Goal: Task Accomplishment & Management: Use online tool/utility

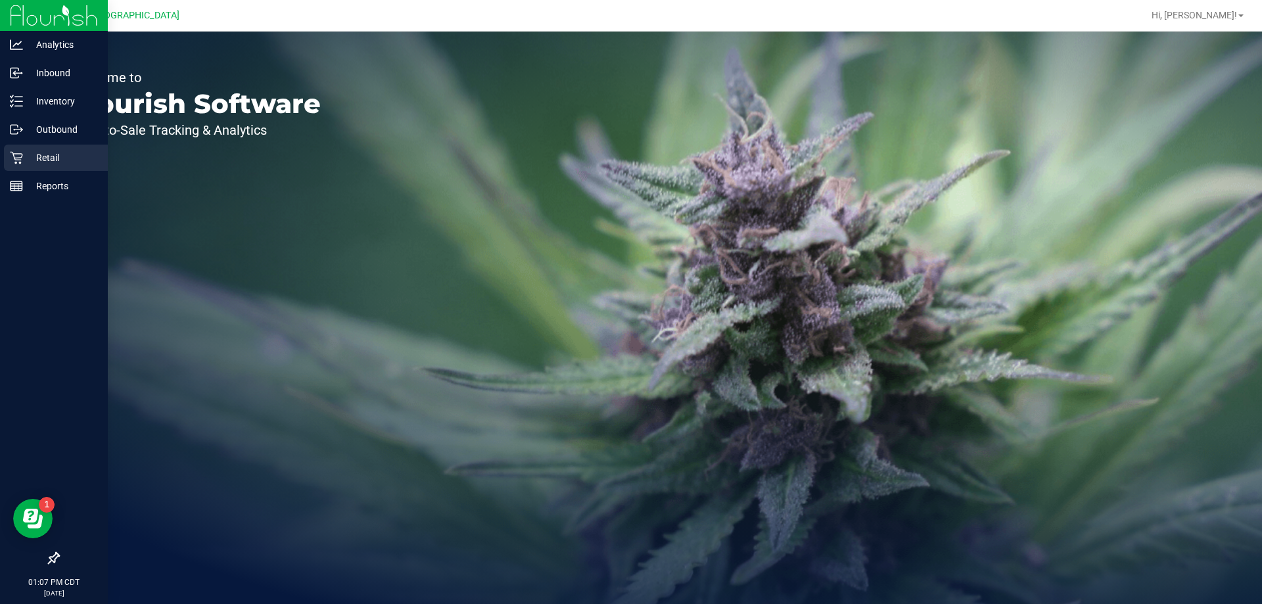
click at [28, 165] on p "Retail" at bounding box center [62, 158] width 79 height 16
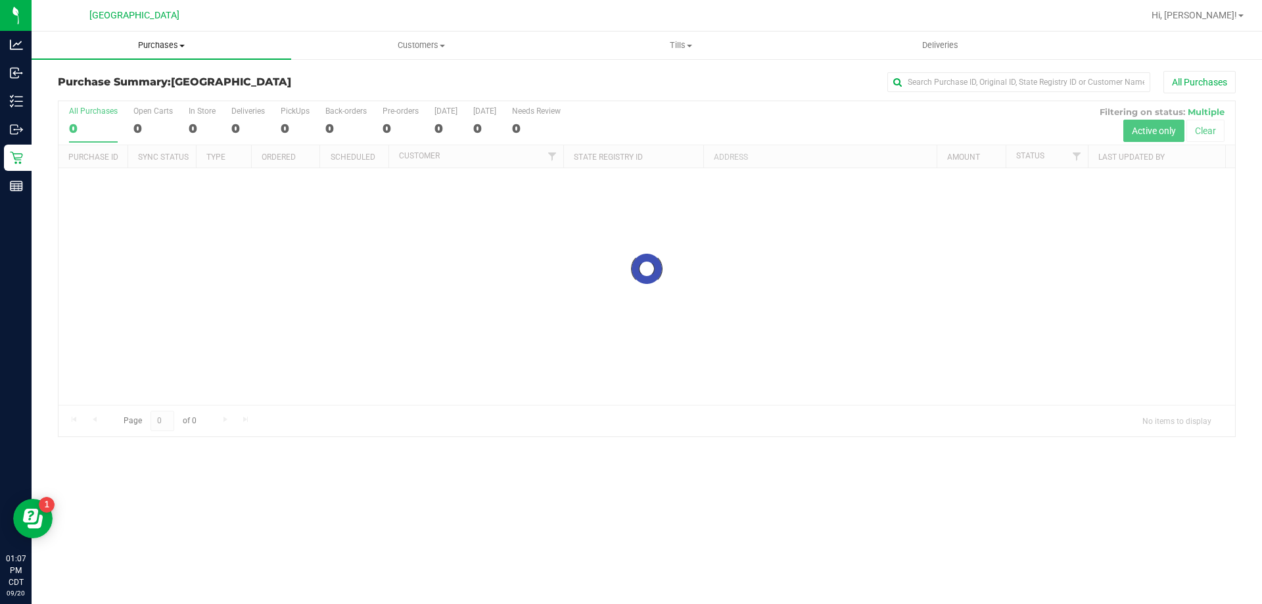
click at [147, 49] on span "Purchases" at bounding box center [162, 45] width 260 height 12
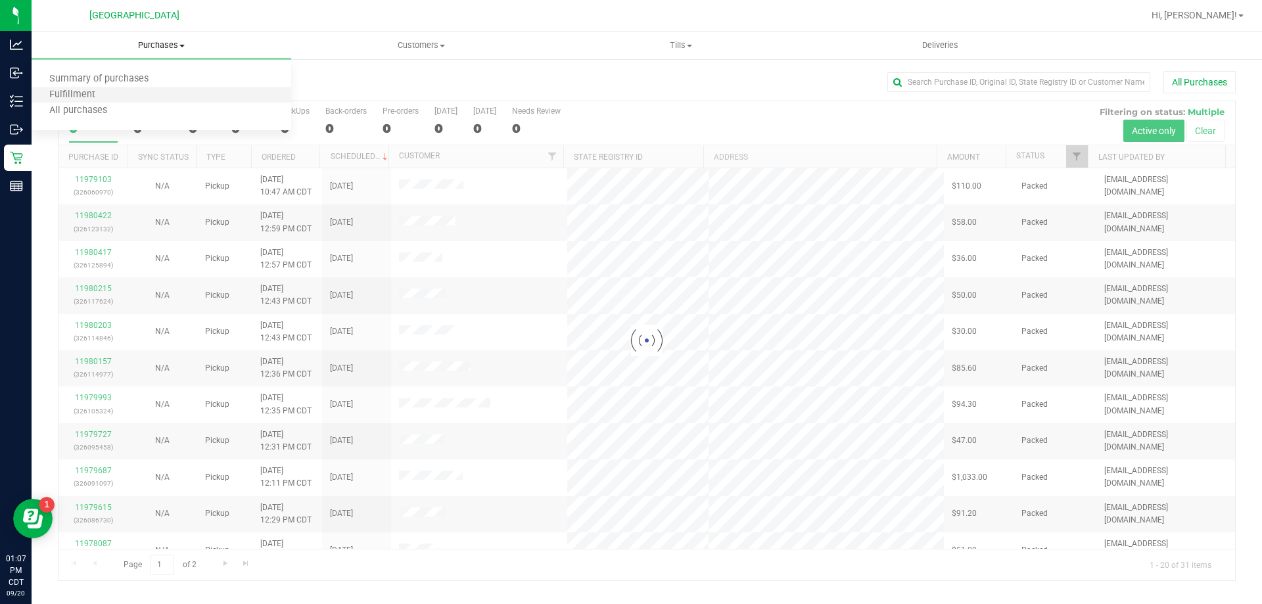
click at [114, 89] on li "Fulfillment" at bounding box center [162, 95] width 260 height 16
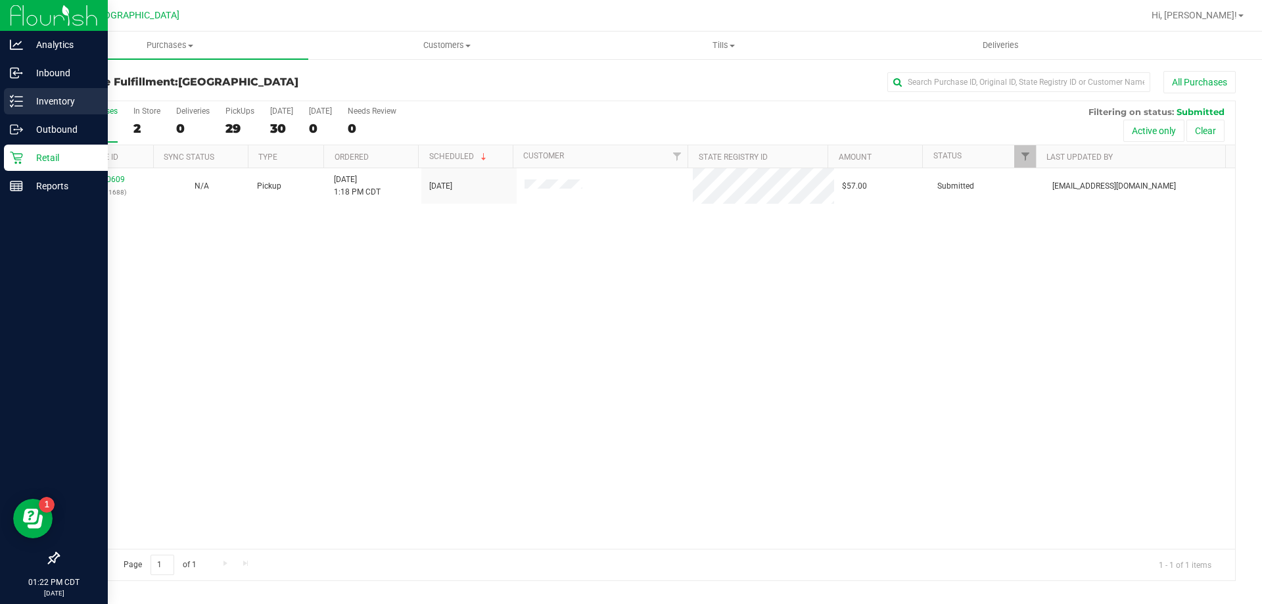
click at [30, 88] on div "Inventory" at bounding box center [56, 101] width 104 height 26
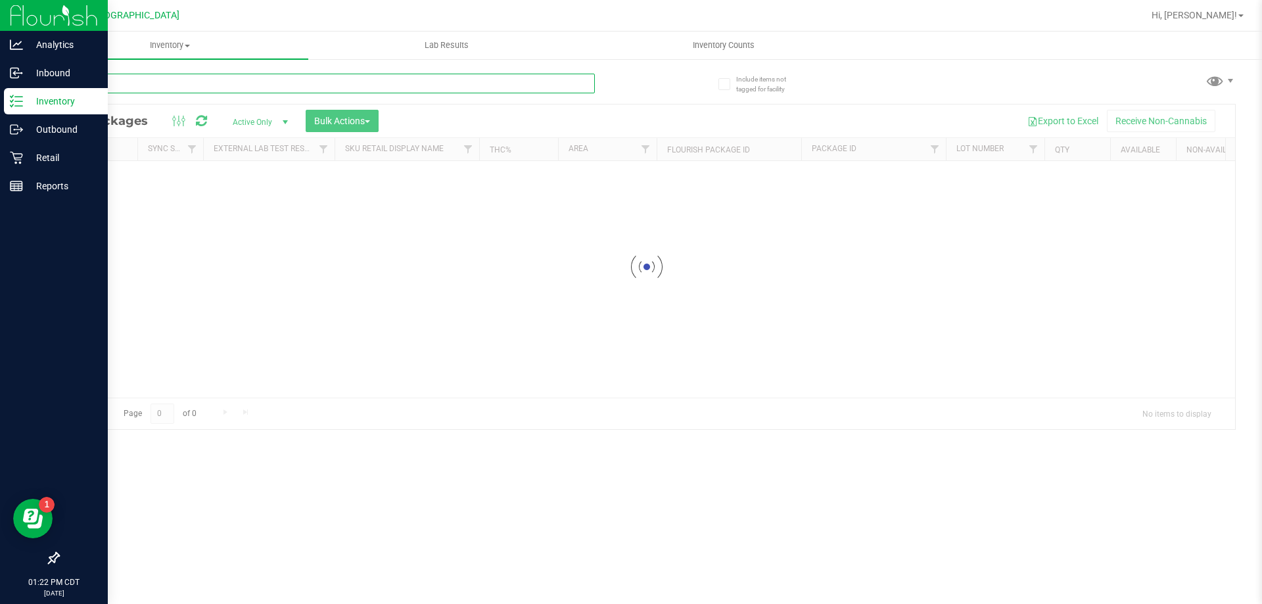
click at [126, 74] on input "text" at bounding box center [326, 84] width 537 height 20
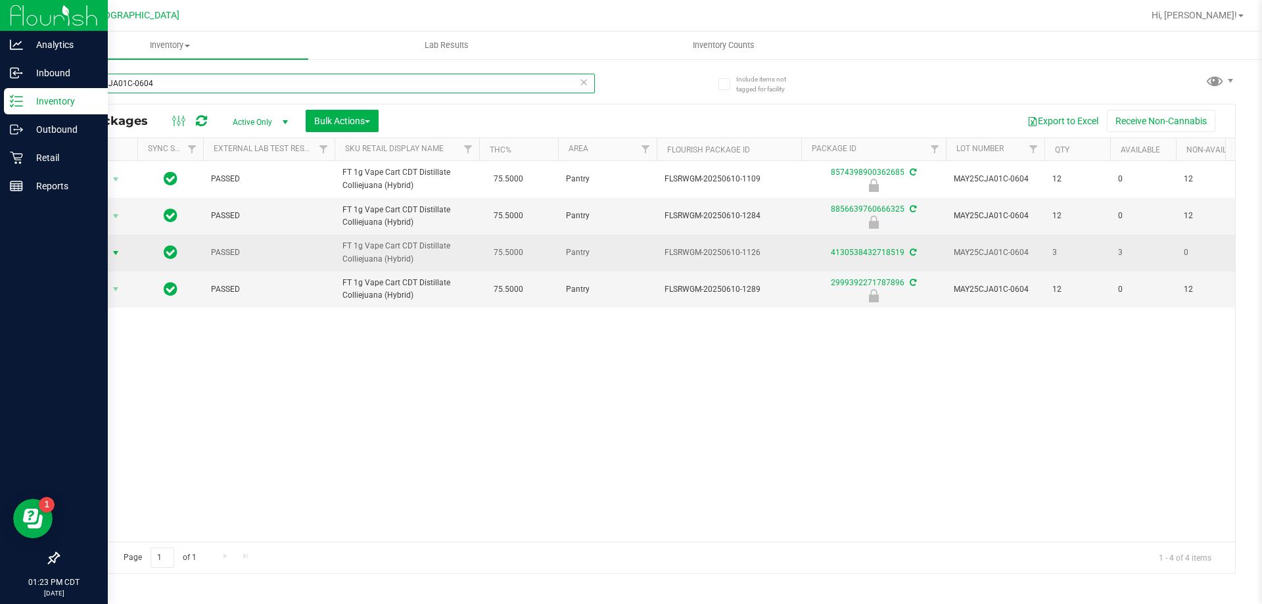
type input "MAY25CJA01C-0604"
click at [115, 252] on span "select" at bounding box center [115, 253] width 11 height 11
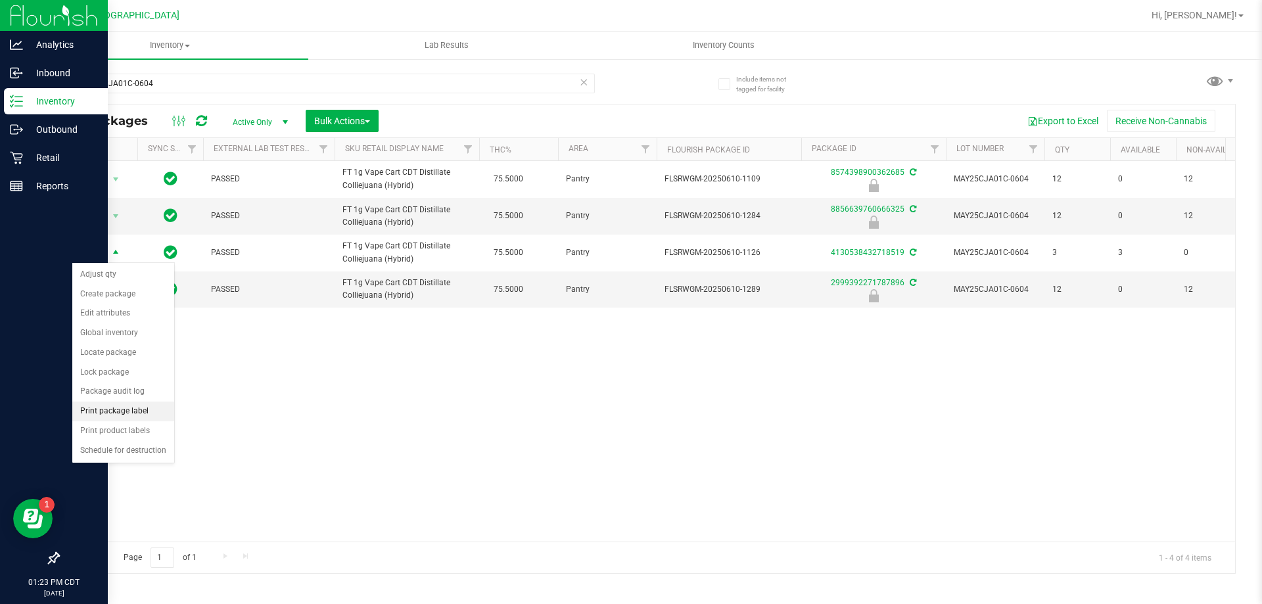
click at [129, 413] on li "Print package label" at bounding box center [123, 411] width 102 height 20
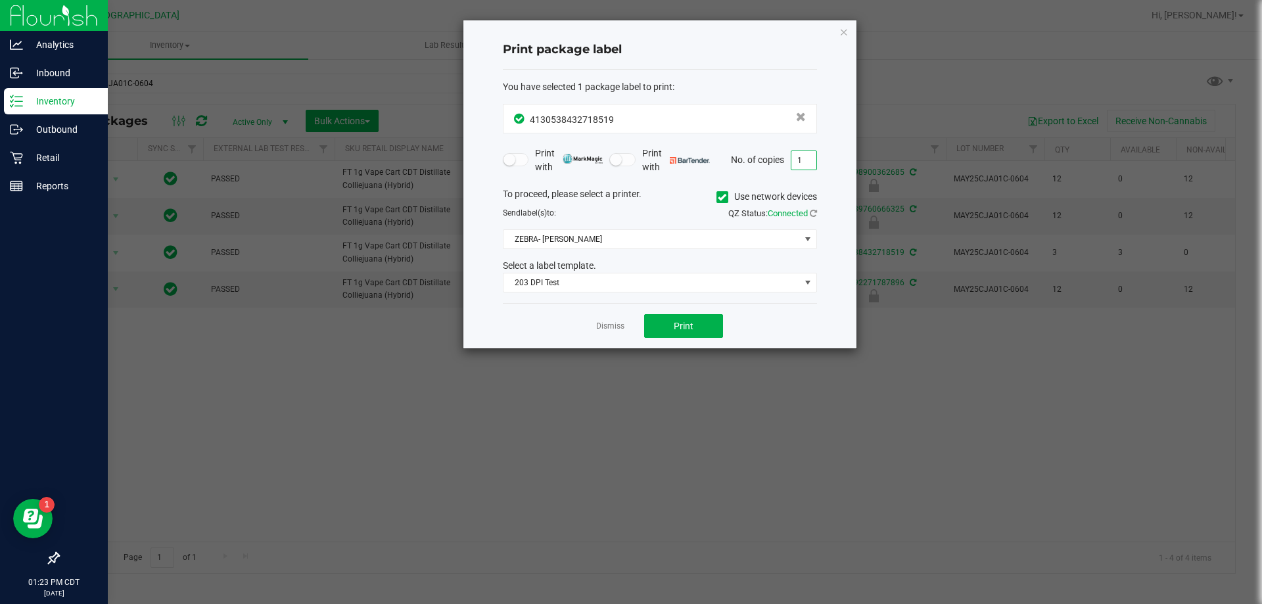
click at [806, 154] on input "1" at bounding box center [803, 160] width 25 height 18
type input "2"
click at [714, 309] on div "Dismiss Print" at bounding box center [660, 325] width 314 height 45
click at [712, 319] on button "Print" at bounding box center [683, 326] width 79 height 24
click at [607, 319] on app-cancel-button "Dismiss" at bounding box center [610, 326] width 28 height 14
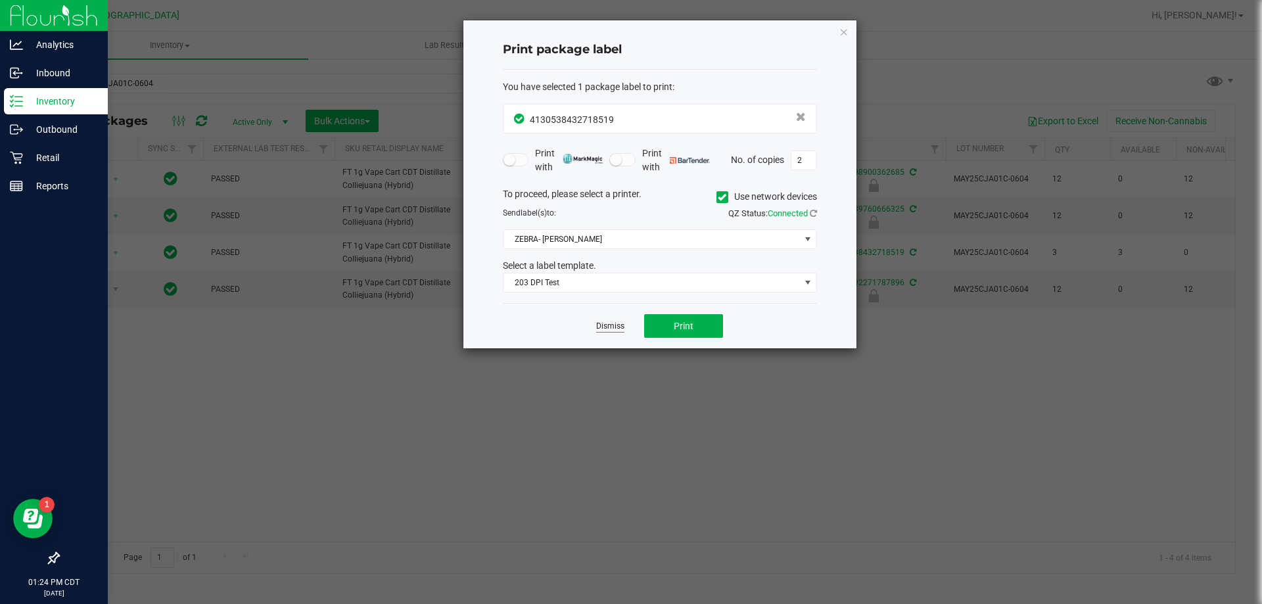
click at [608, 327] on link "Dismiss" at bounding box center [610, 326] width 28 height 11
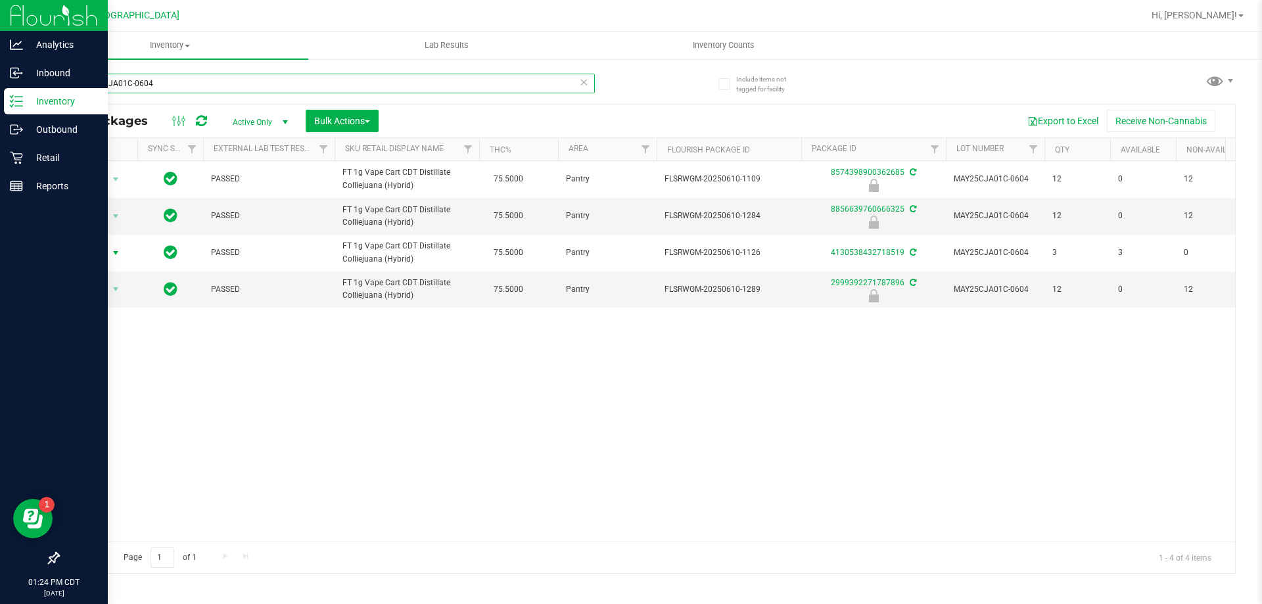
click at [438, 85] on input "MAY25CJA01C-0604" at bounding box center [326, 84] width 537 height 20
type input "M"
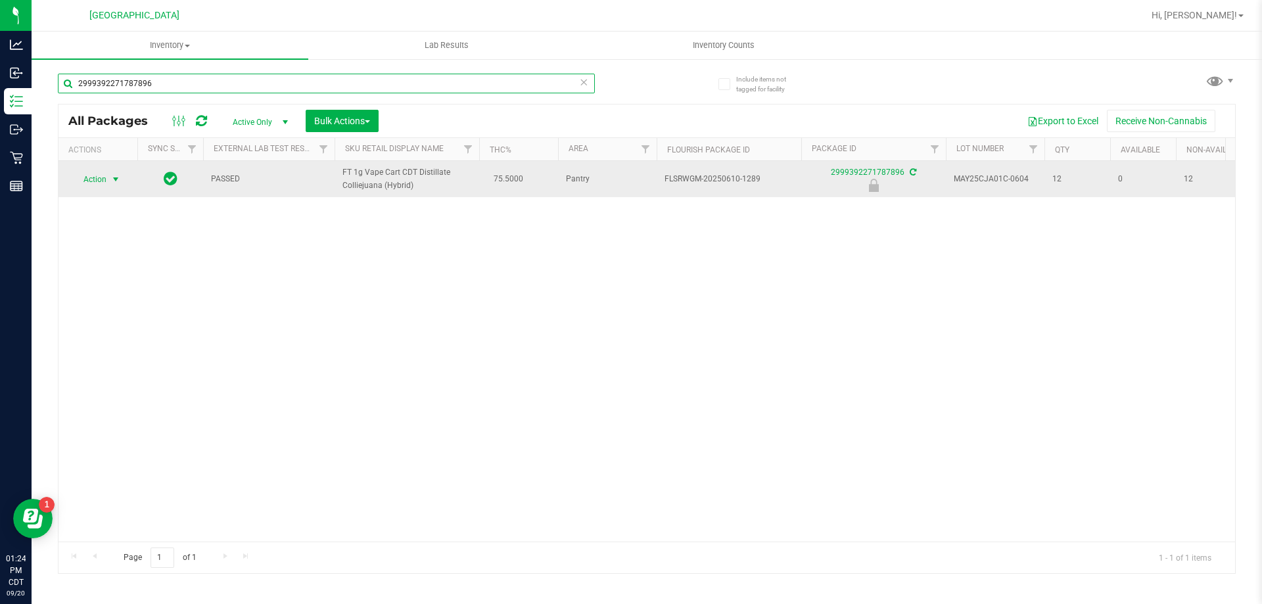
type input "2999392271787896"
click at [103, 179] on span "Action" at bounding box center [89, 179] width 35 height 18
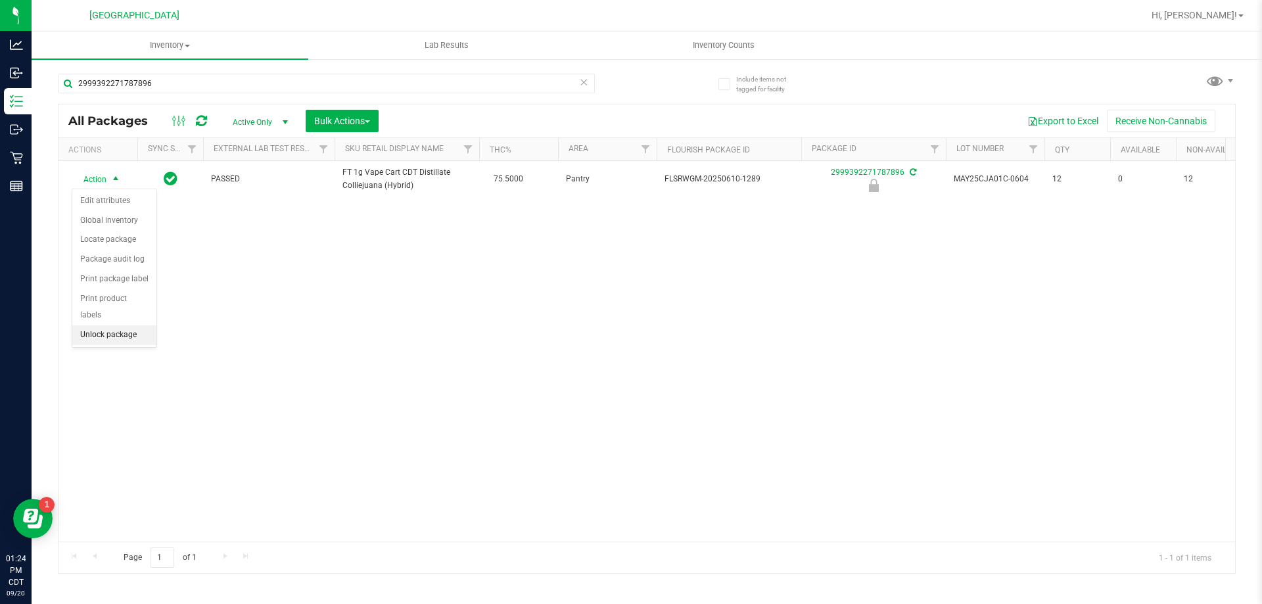
click at [130, 325] on li "Unlock package" at bounding box center [114, 335] width 84 height 20
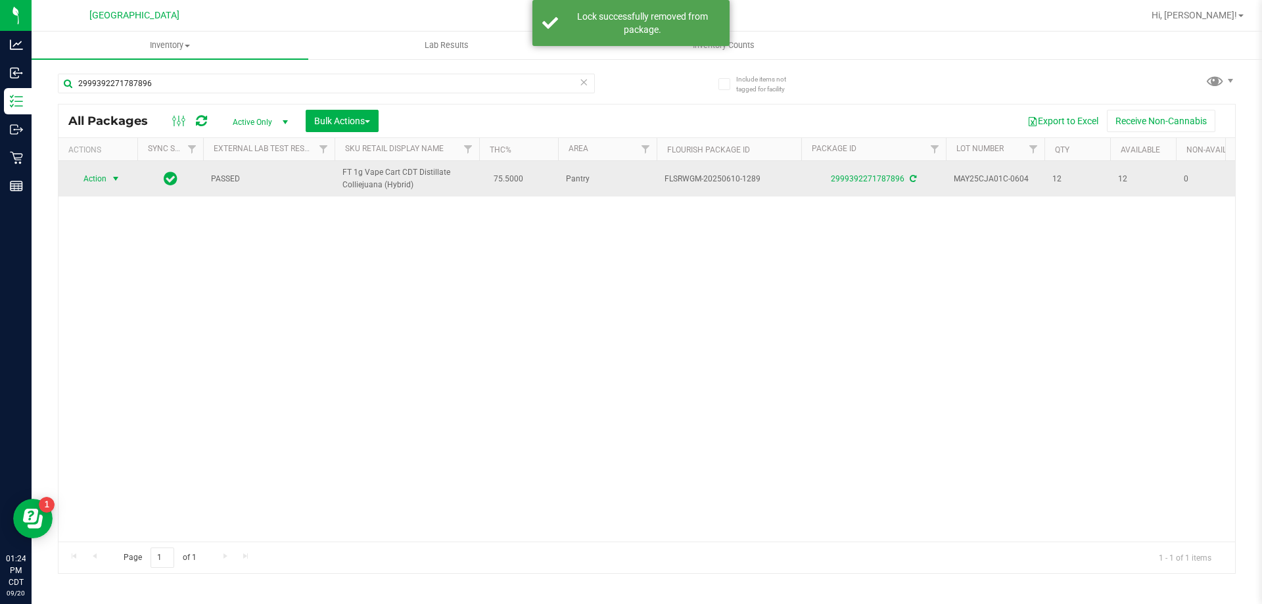
drag, startPoint x: 102, startPoint y: 187, endPoint x: 119, endPoint y: 181, distance: 18.1
click at [119, 181] on span "select" at bounding box center [115, 178] width 11 height 11
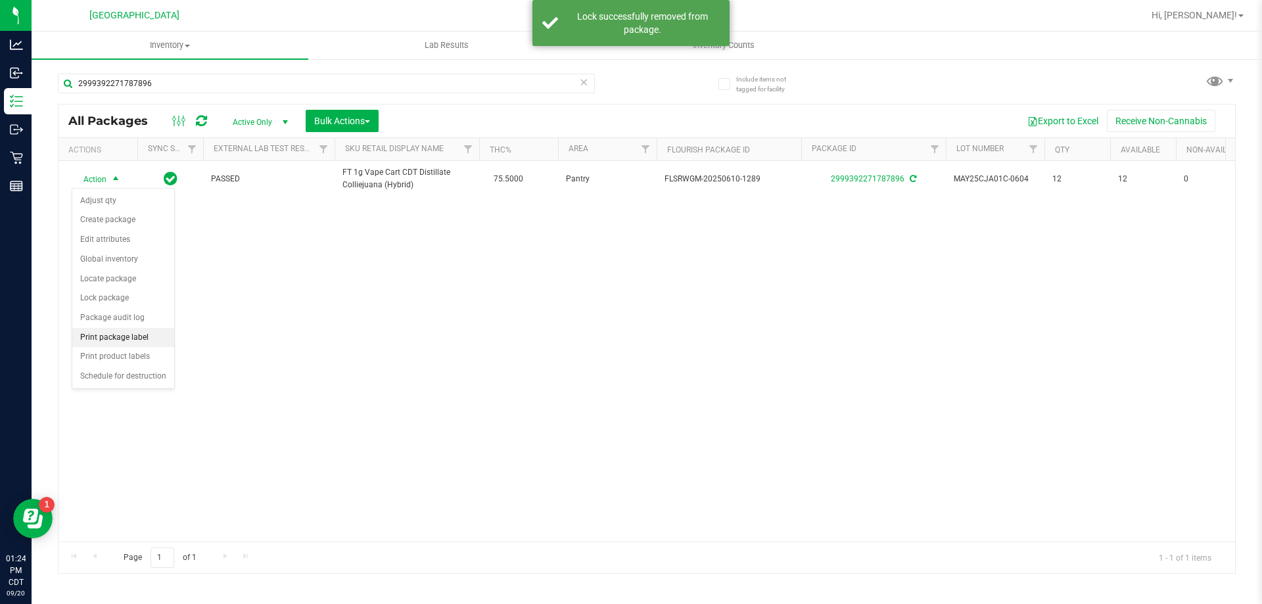
click at [141, 338] on li "Print package label" at bounding box center [123, 338] width 102 height 20
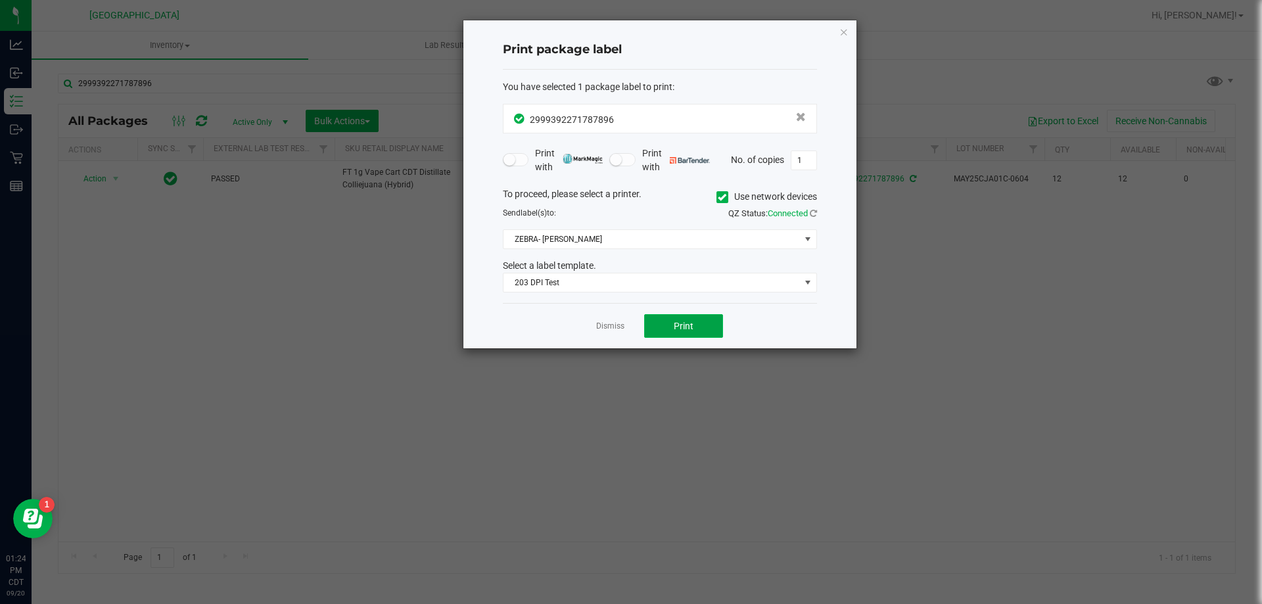
click at [675, 325] on span "Print" at bounding box center [684, 326] width 20 height 11
click at [620, 319] on app-cancel-button "Dismiss" at bounding box center [610, 326] width 28 height 14
click at [622, 324] on link "Dismiss" at bounding box center [610, 326] width 28 height 11
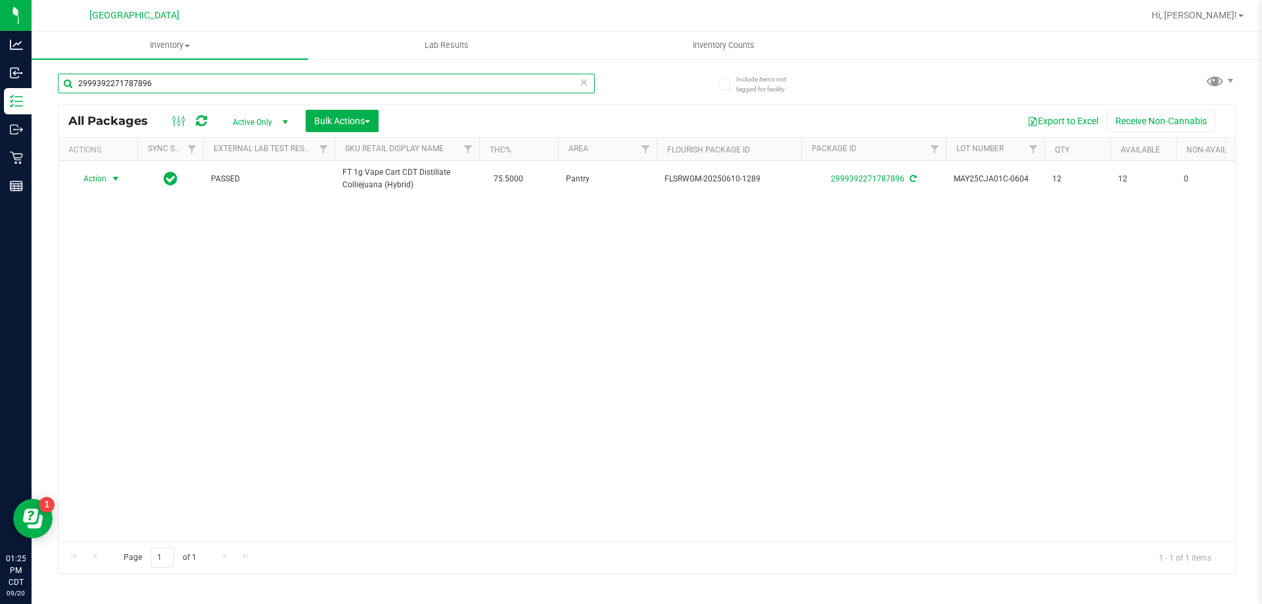
click at [296, 82] on input "2999392271787896" at bounding box center [326, 84] width 537 height 20
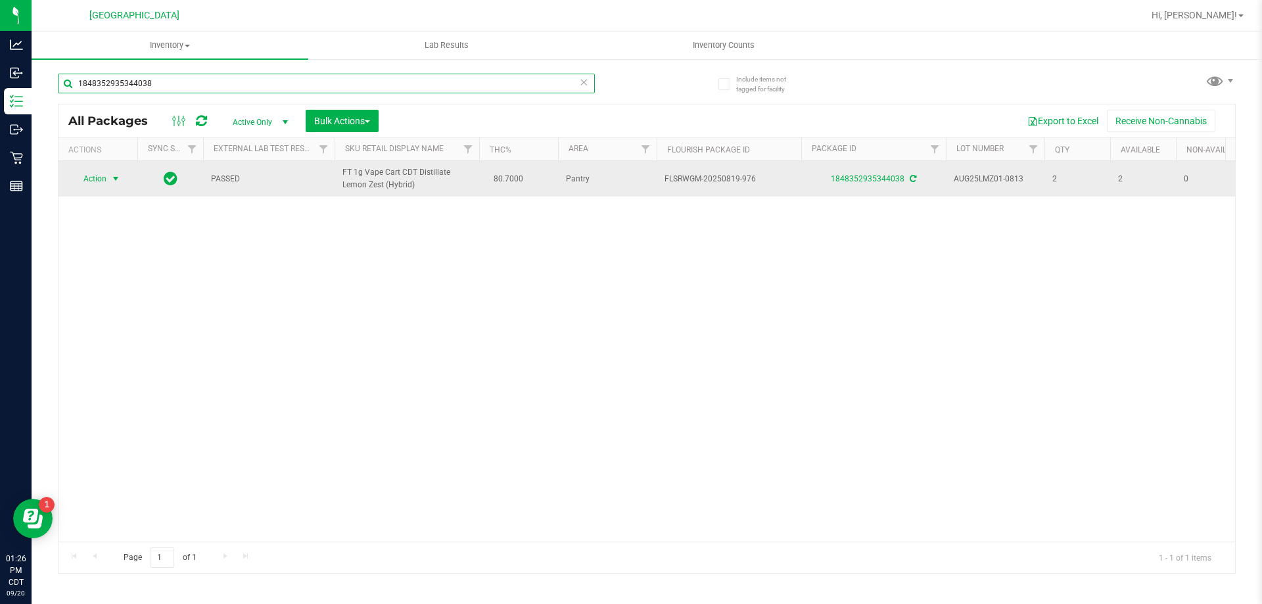
type input "1848352935344038"
click at [99, 185] on span "Action" at bounding box center [89, 179] width 35 height 18
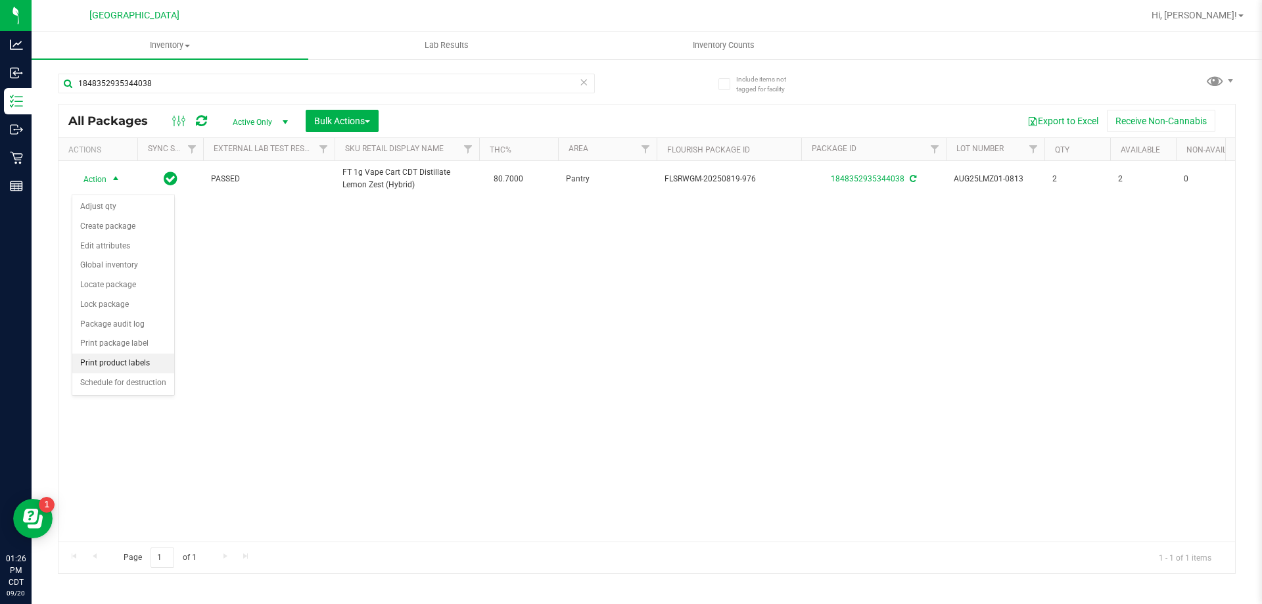
click at [131, 354] on li "Print product labels" at bounding box center [123, 364] width 102 height 20
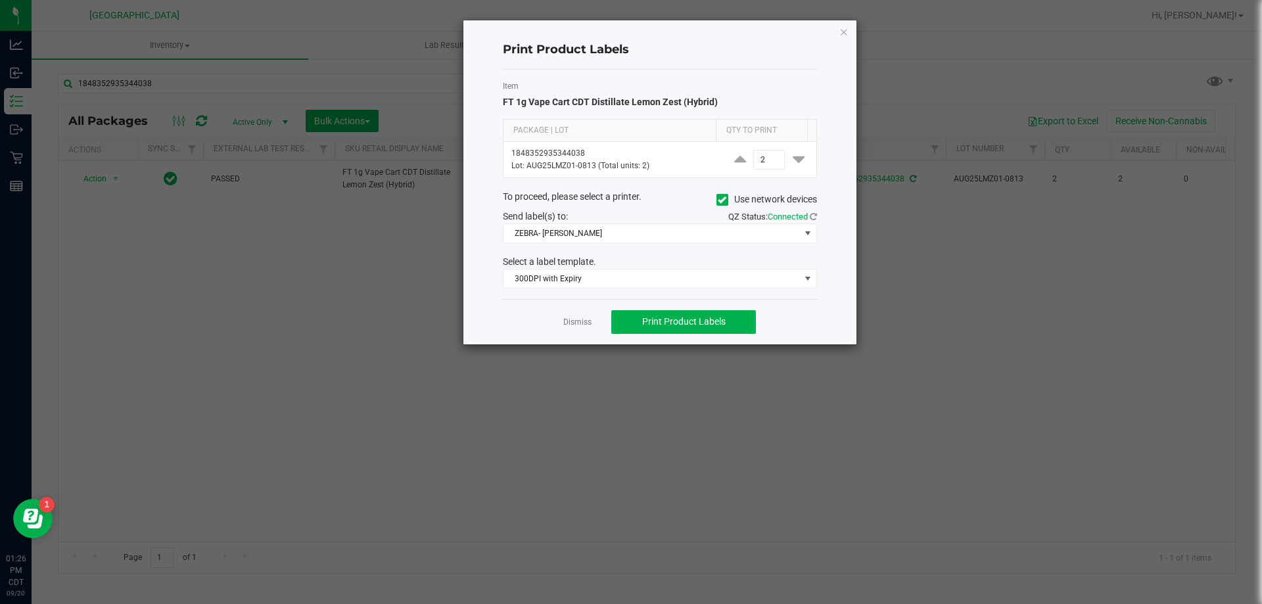
click at [574, 323] on link "Dismiss" at bounding box center [577, 322] width 28 height 11
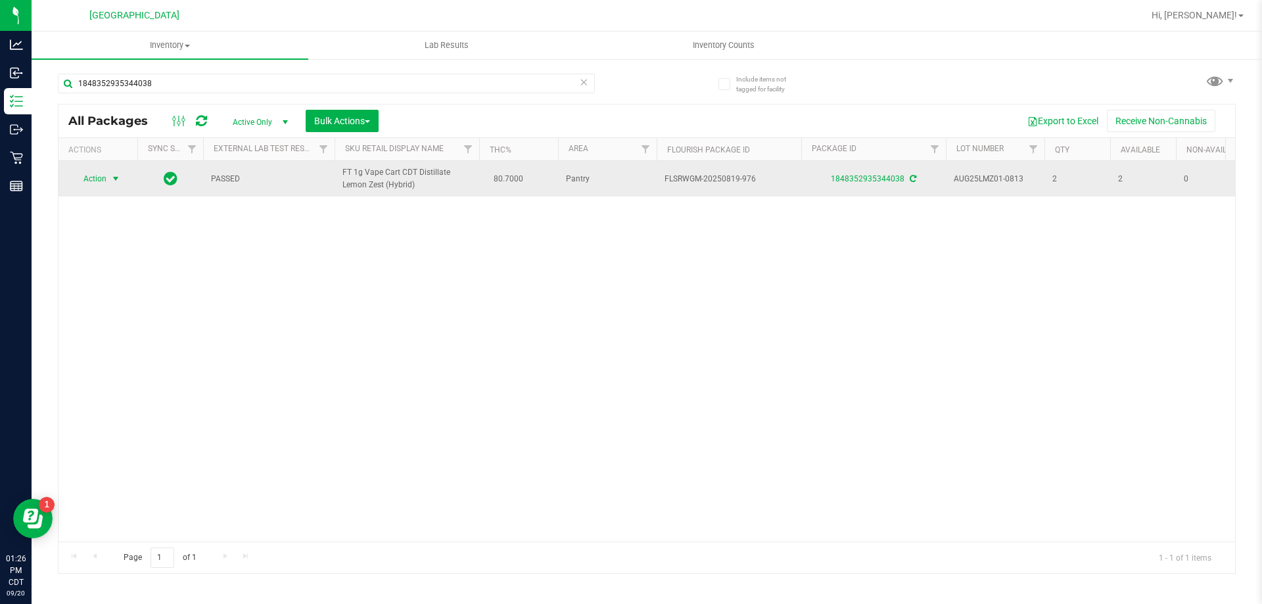
click at [116, 188] on span "select" at bounding box center [116, 179] width 16 height 18
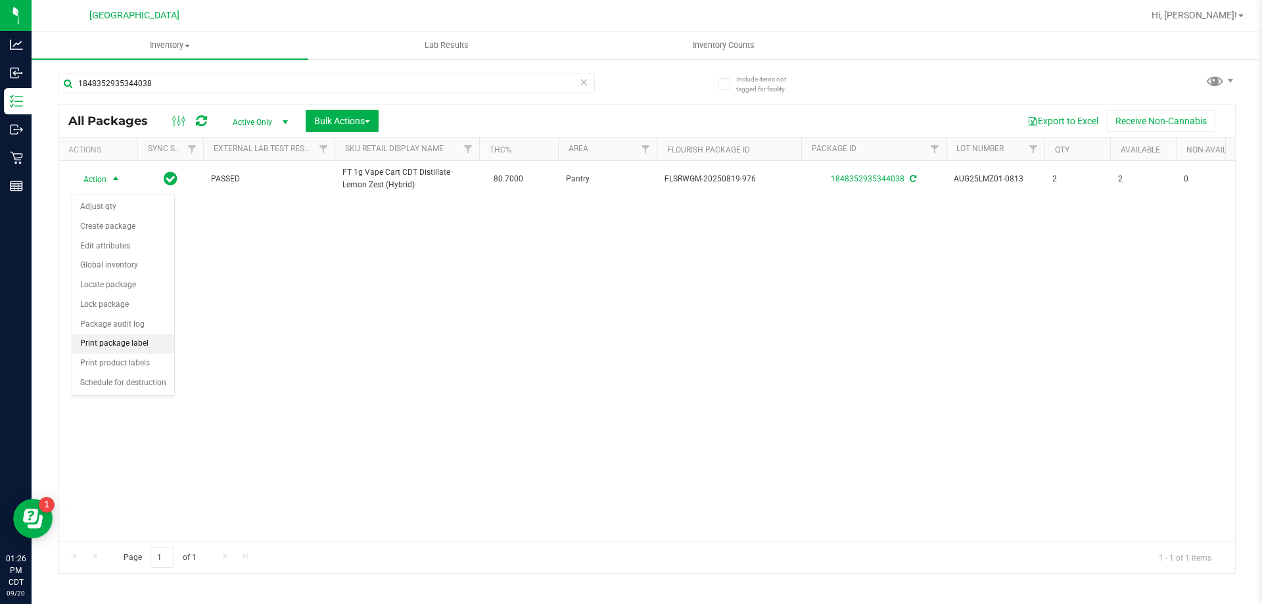
click at [150, 342] on li "Print package label" at bounding box center [123, 344] width 102 height 20
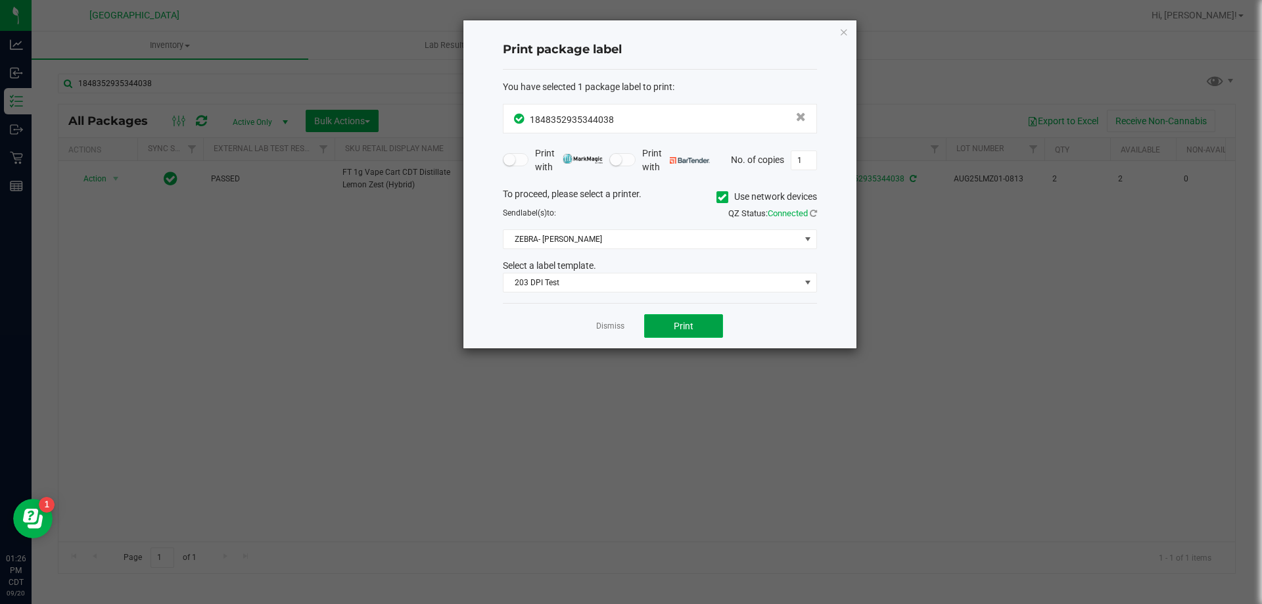
click at [658, 319] on button "Print" at bounding box center [683, 326] width 79 height 24
click at [623, 327] on link "Dismiss" at bounding box center [610, 326] width 28 height 11
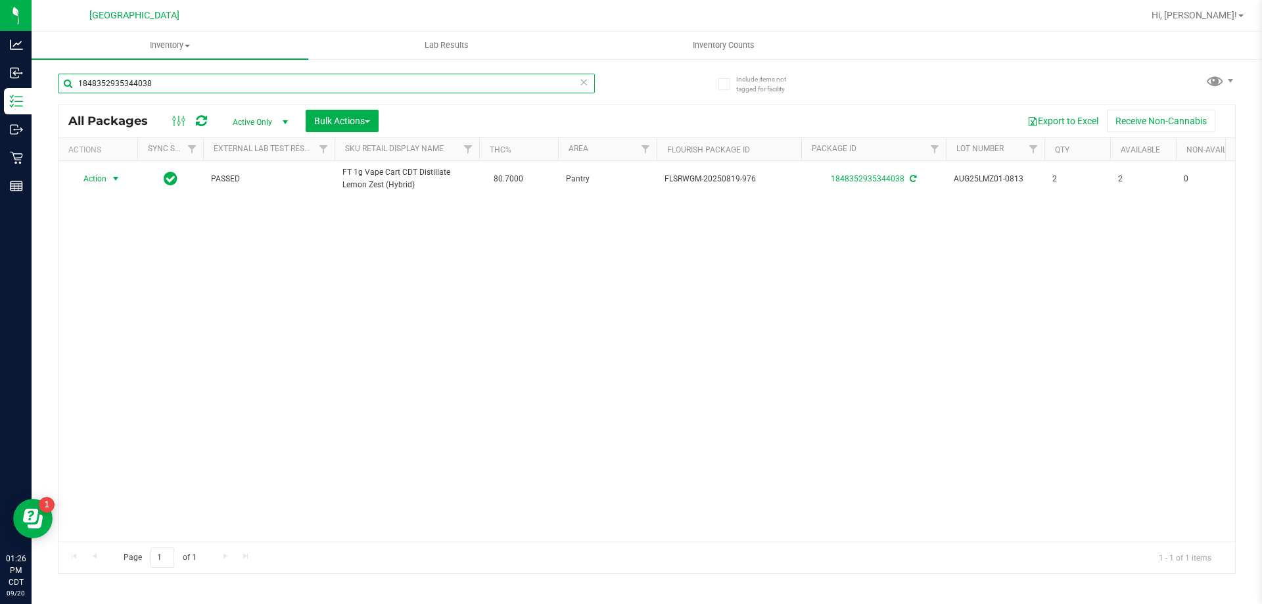
click at [206, 83] on input "1848352935344038" at bounding box center [326, 84] width 537 height 20
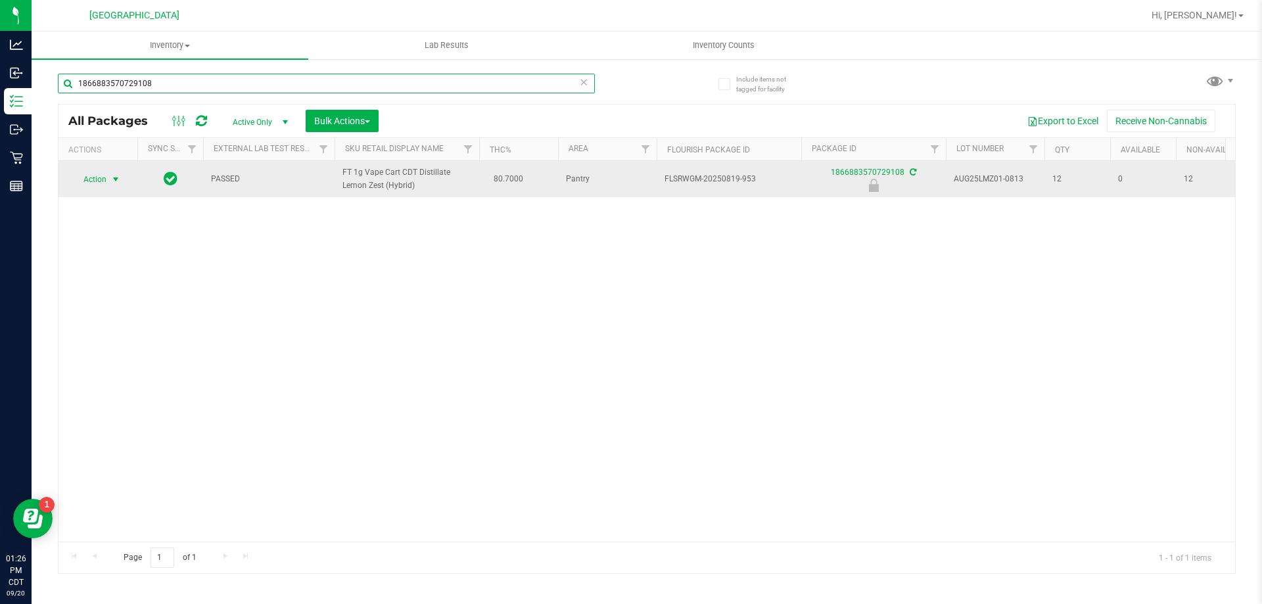
type input "1866883570729108"
click at [88, 189] on span "Action" at bounding box center [89, 179] width 35 height 18
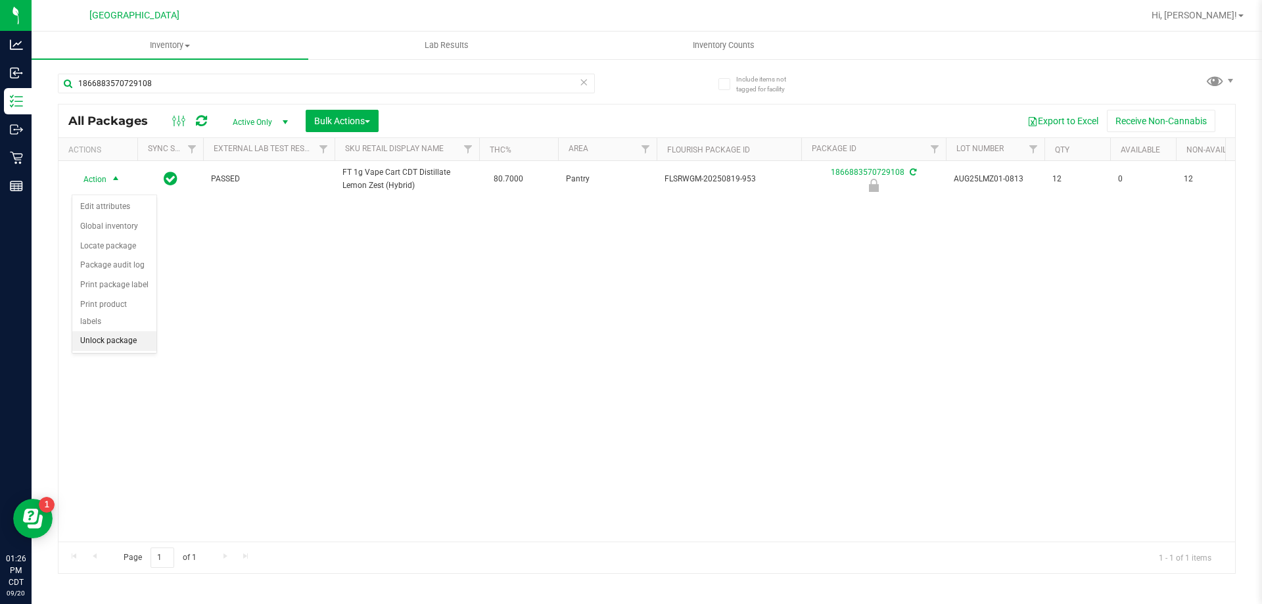
click at [99, 331] on li "Unlock package" at bounding box center [114, 341] width 84 height 20
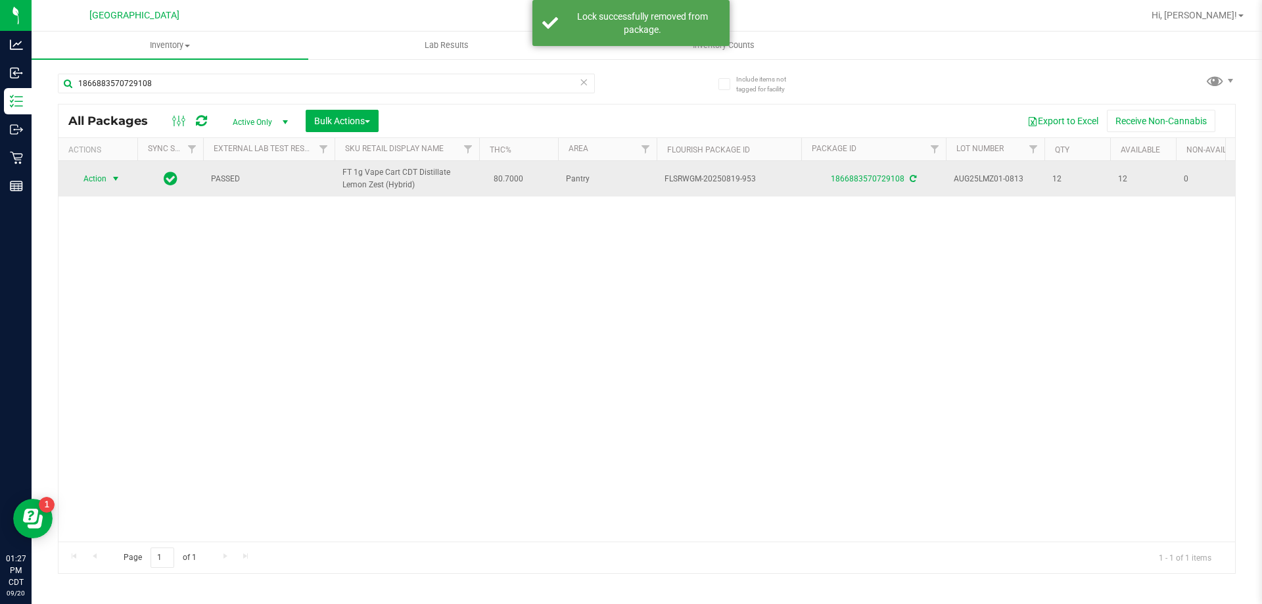
click at [116, 184] on span "select" at bounding box center [115, 178] width 11 height 11
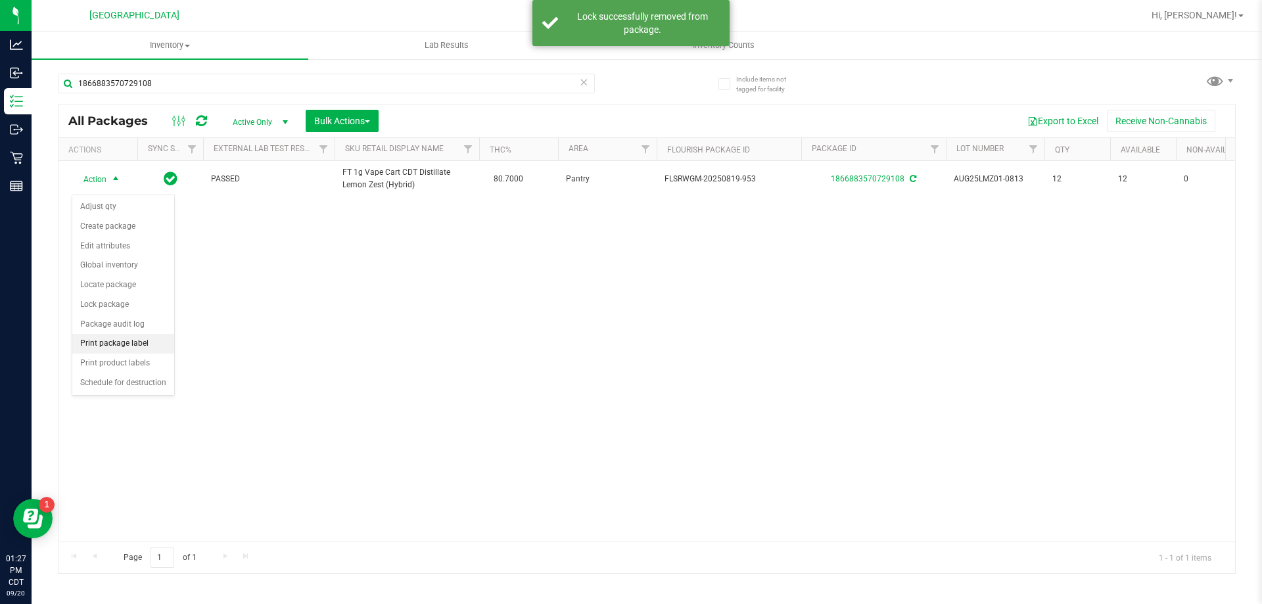
click at [125, 350] on li "Print package label" at bounding box center [123, 344] width 102 height 20
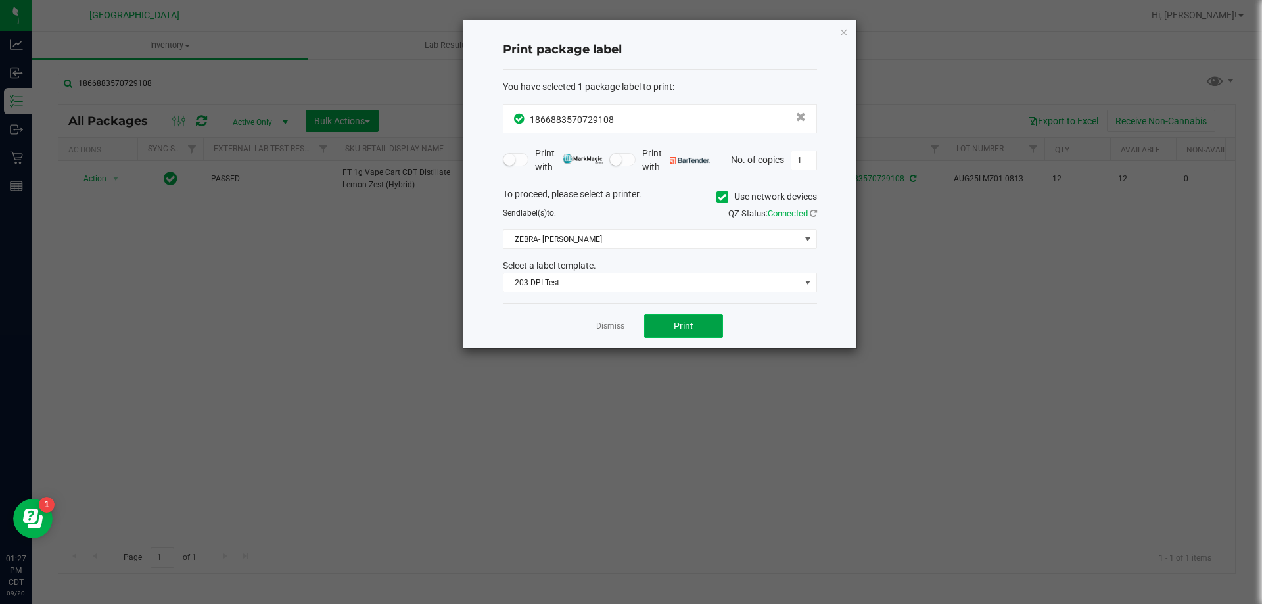
click at [679, 327] on span "Print" at bounding box center [684, 326] width 20 height 11
click at [602, 326] on link "Dismiss" at bounding box center [610, 326] width 28 height 11
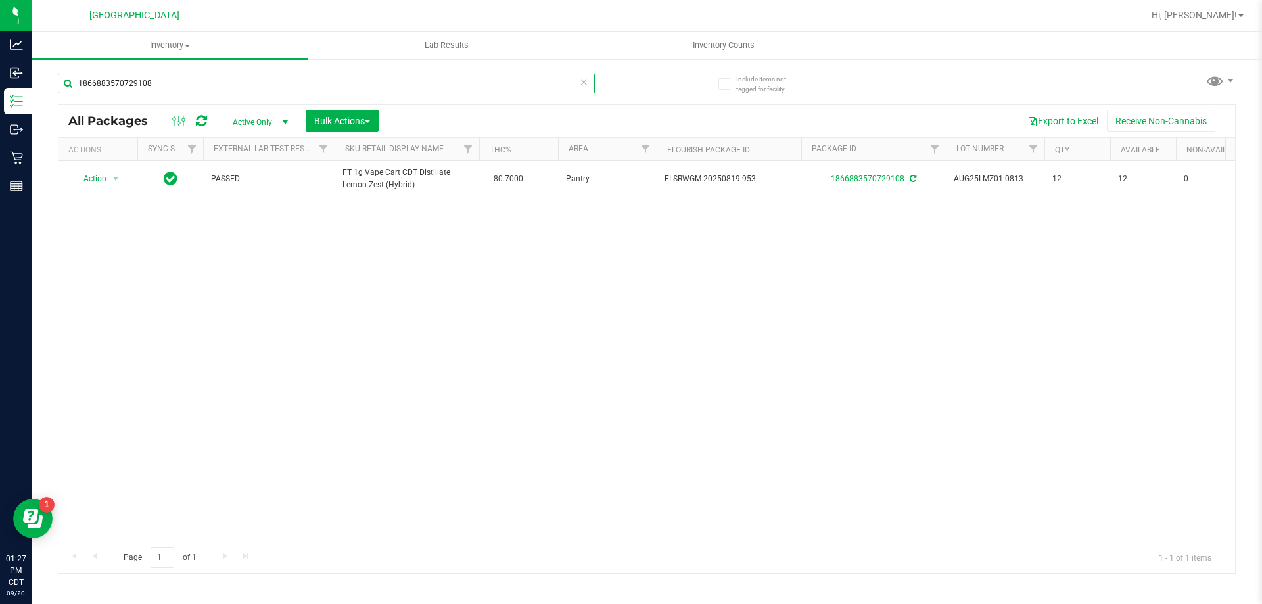
click at [451, 76] on input "1866883570729108" at bounding box center [326, 84] width 537 height 20
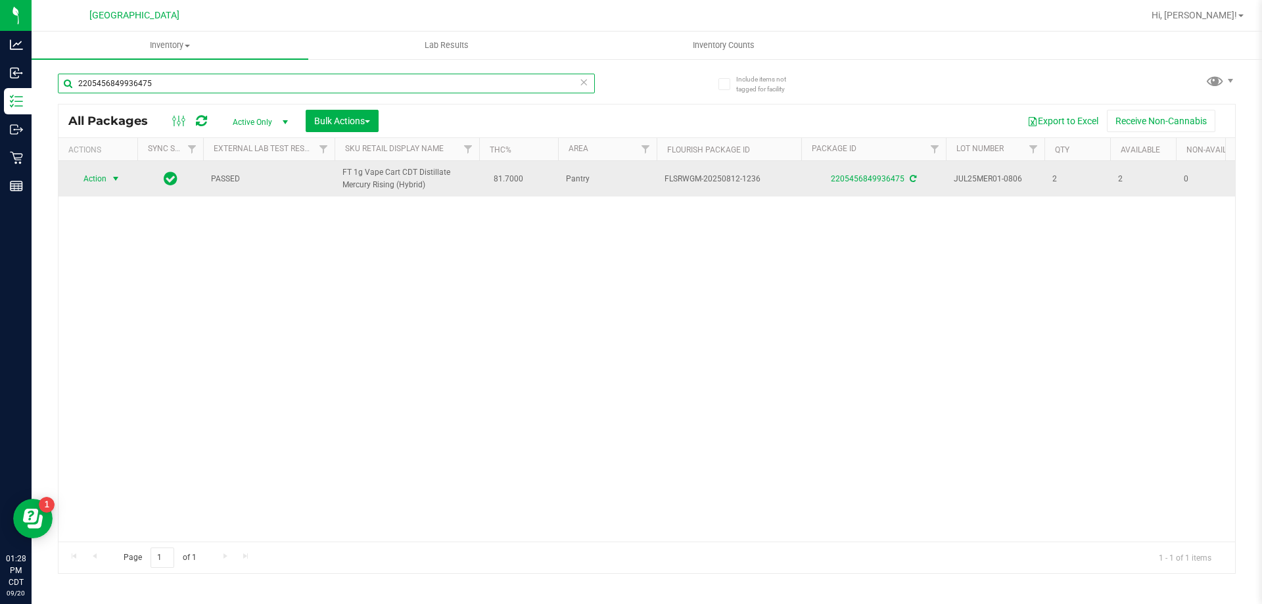
type input "2205456849936475"
click at [118, 184] on span "select" at bounding box center [115, 178] width 11 height 11
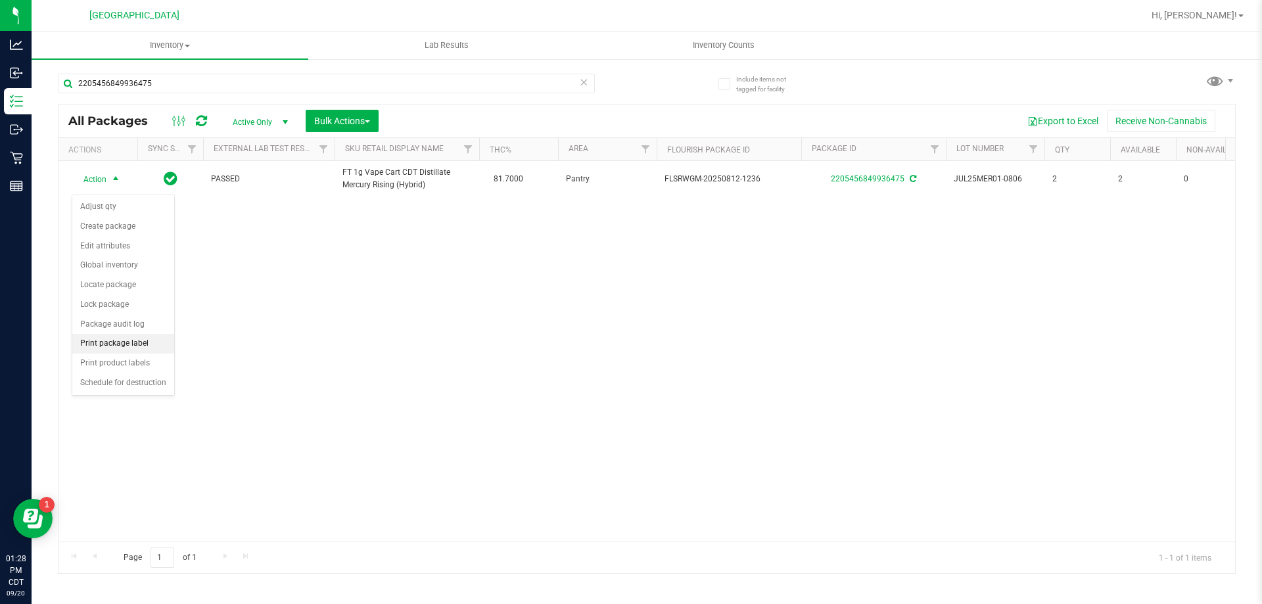
click at [126, 350] on li "Print package label" at bounding box center [123, 344] width 102 height 20
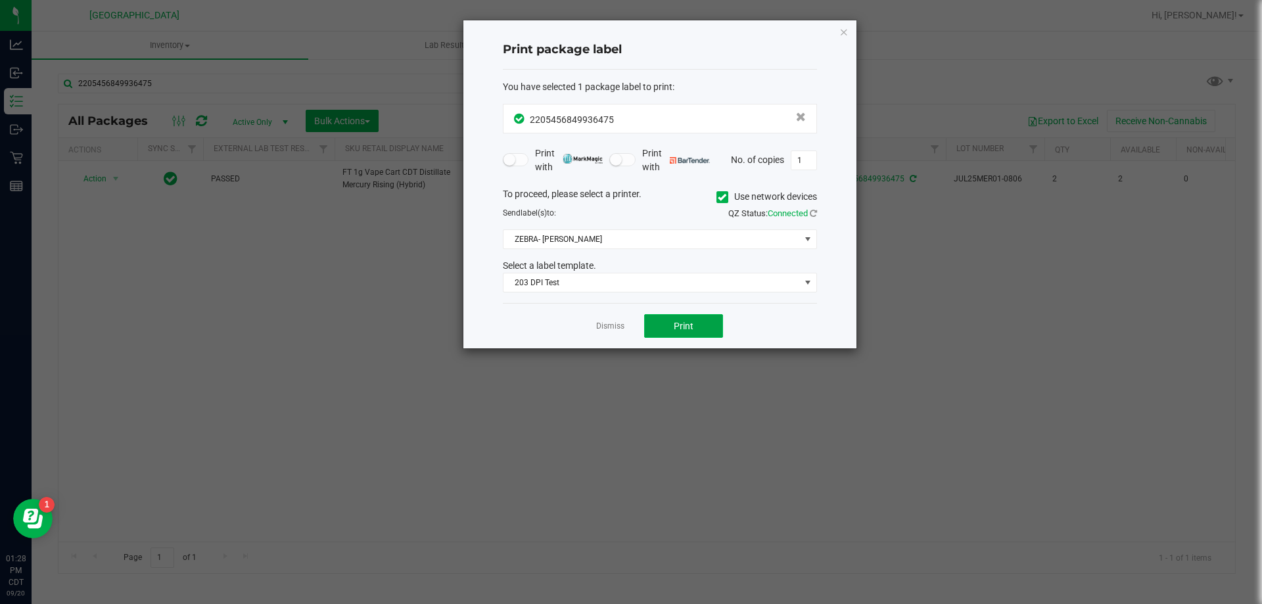
click at [686, 322] on span "Print" at bounding box center [684, 326] width 20 height 11
click at [605, 327] on link "Dismiss" at bounding box center [610, 326] width 28 height 11
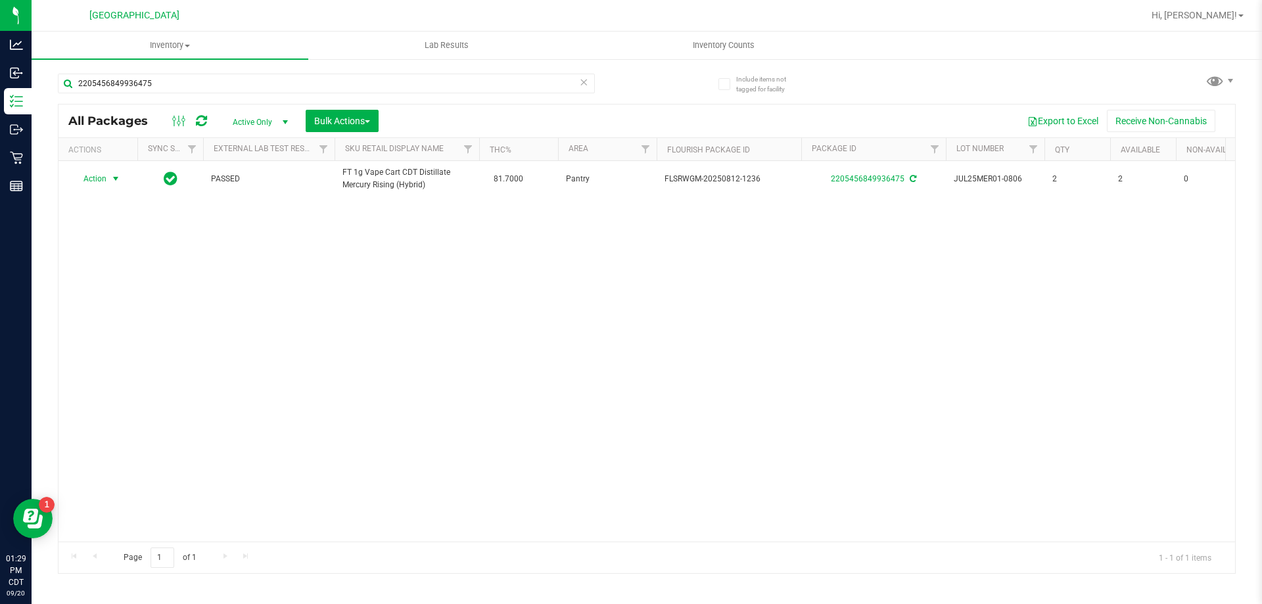
click at [414, 95] on div "2205456849936475" at bounding box center [326, 89] width 537 height 30
click at [415, 89] on input "2205456849936475" at bounding box center [326, 84] width 537 height 20
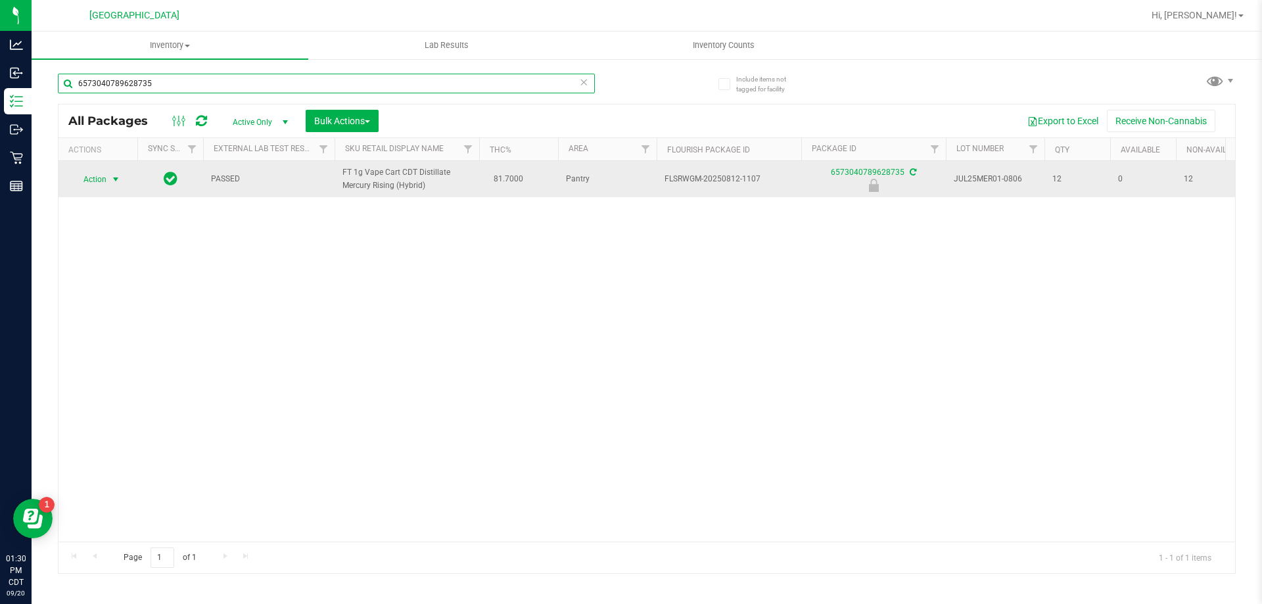
type input "6573040789628735"
click at [108, 183] on span "select" at bounding box center [116, 179] width 16 height 18
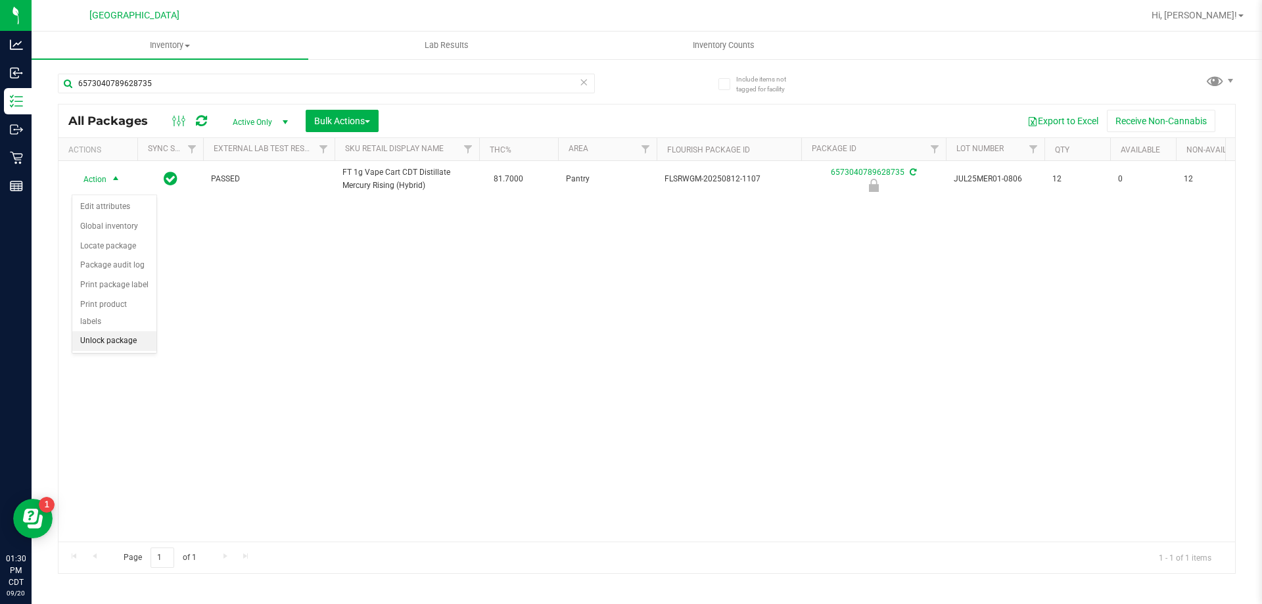
click at [110, 331] on li "Unlock package" at bounding box center [114, 341] width 84 height 20
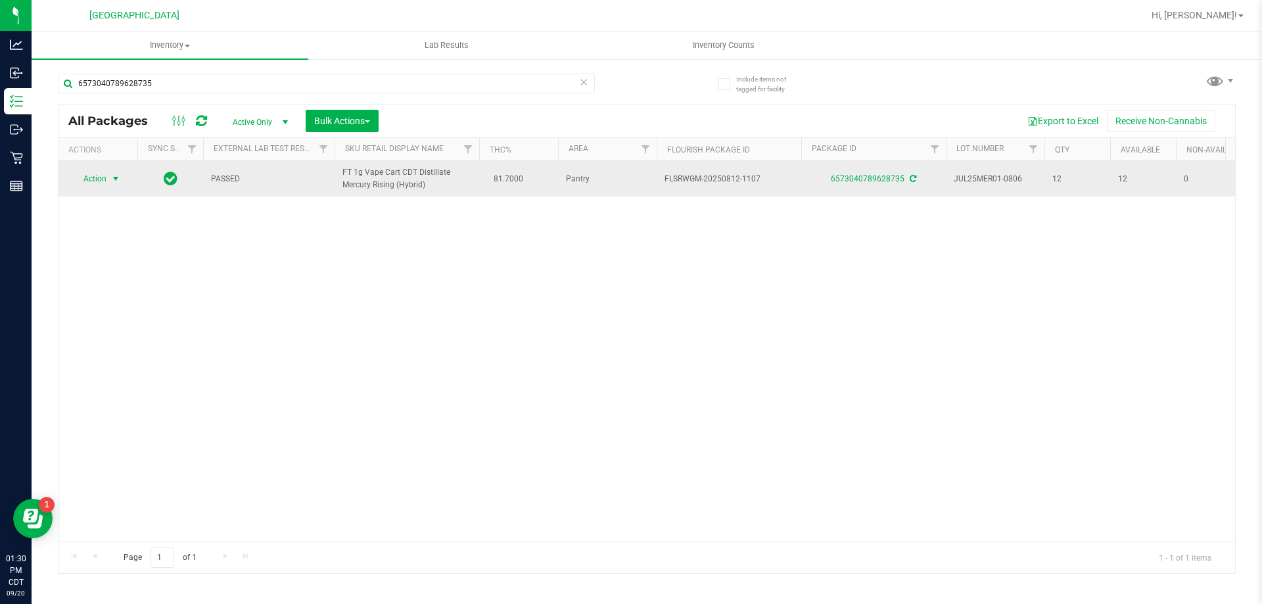
click at [118, 188] on span "select" at bounding box center [116, 179] width 16 height 18
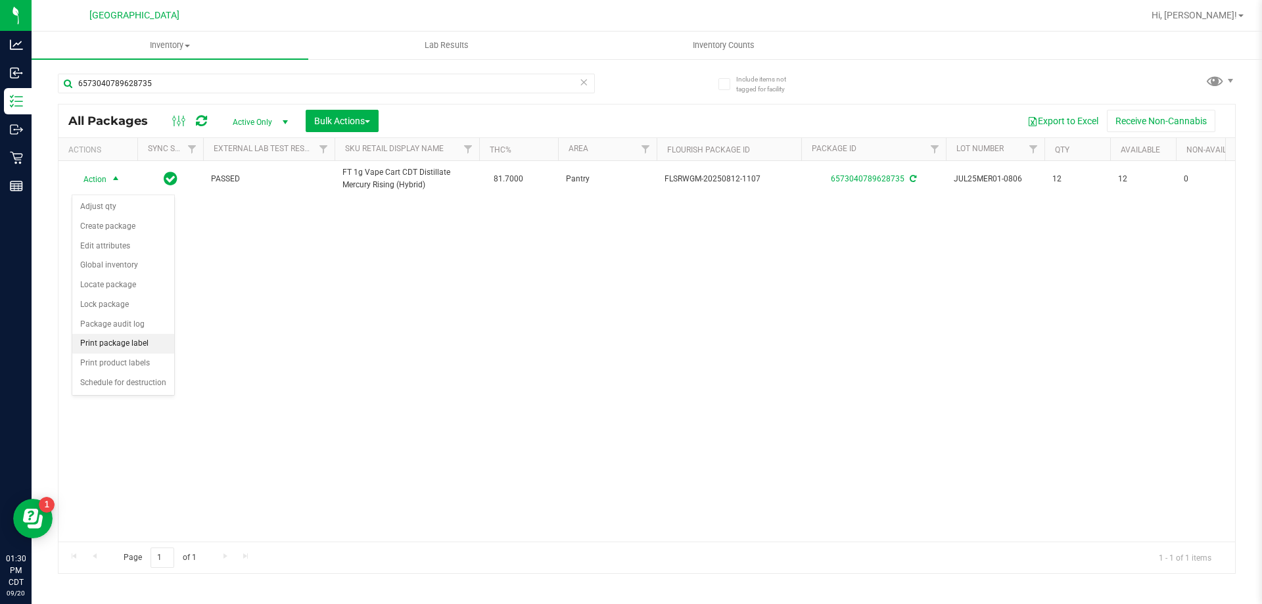
click at [116, 351] on li "Print package label" at bounding box center [123, 344] width 102 height 20
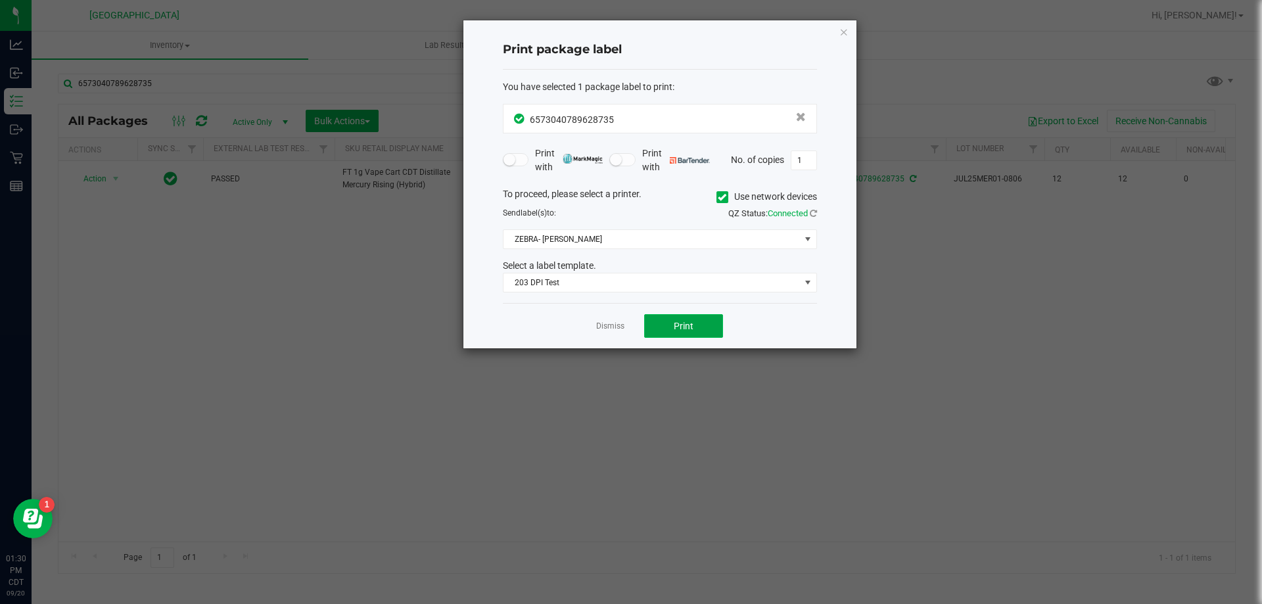
click at [672, 325] on button "Print" at bounding box center [683, 326] width 79 height 24
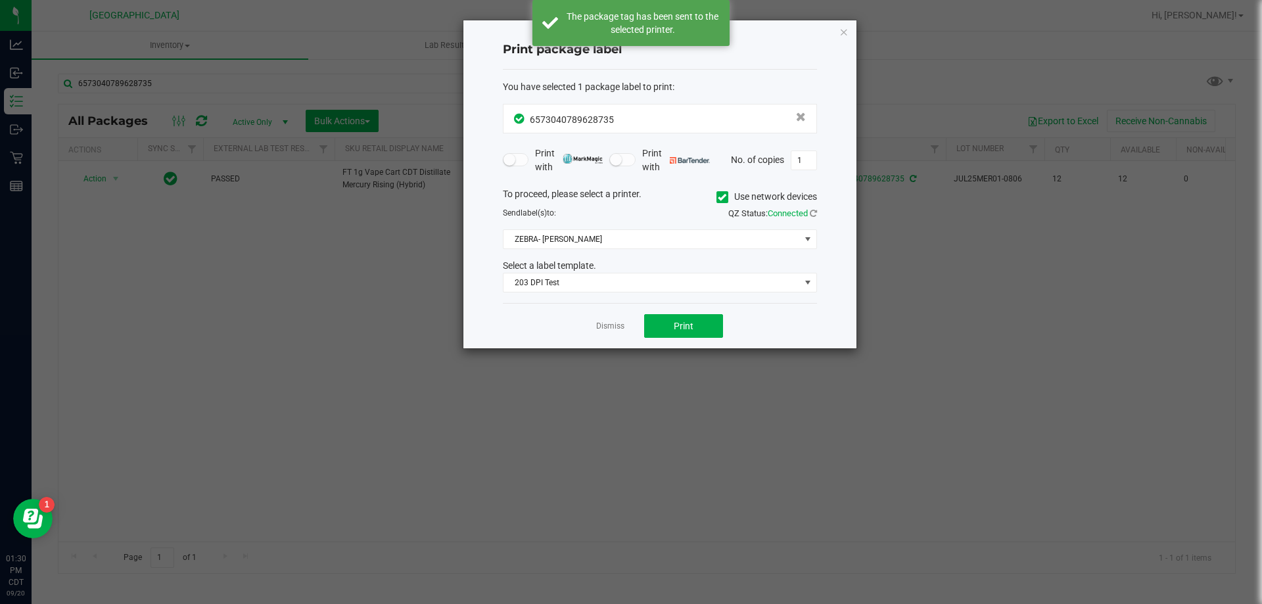
click at [610, 319] on app-cancel-button "Dismiss" at bounding box center [610, 326] width 28 height 14
click at [610, 331] on link "Dismiss" at bounding box center [610, 326] width 28 height 11
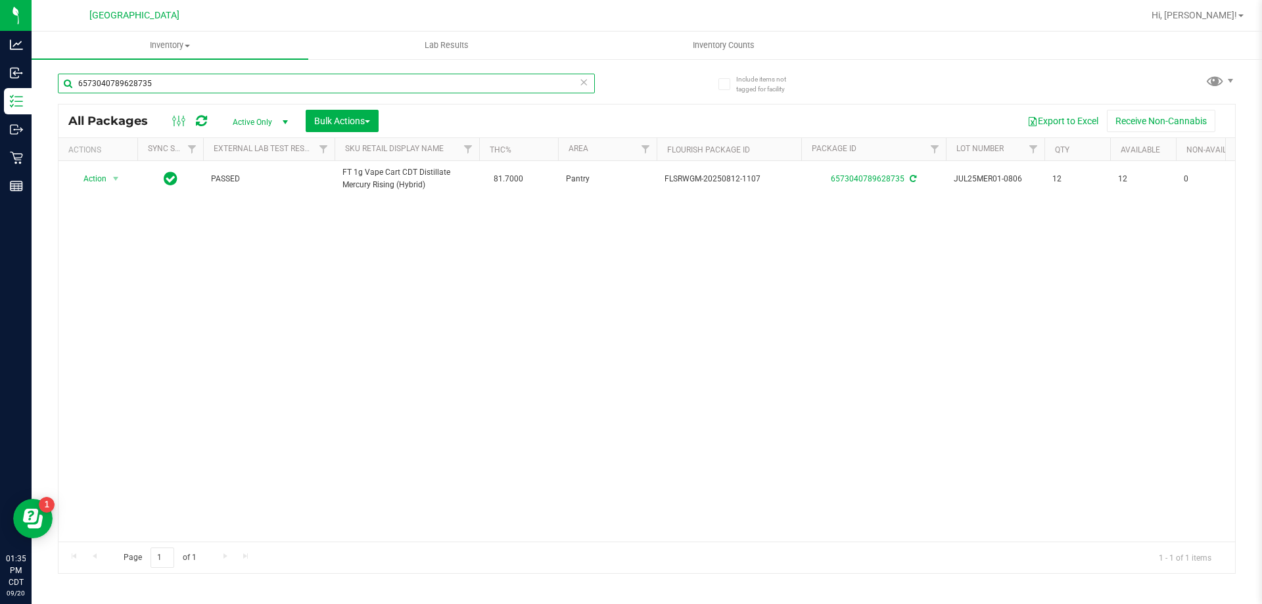
click at [190, 86] on input "6573040789628735" at bounding box center [326, 84] width 537 height 20
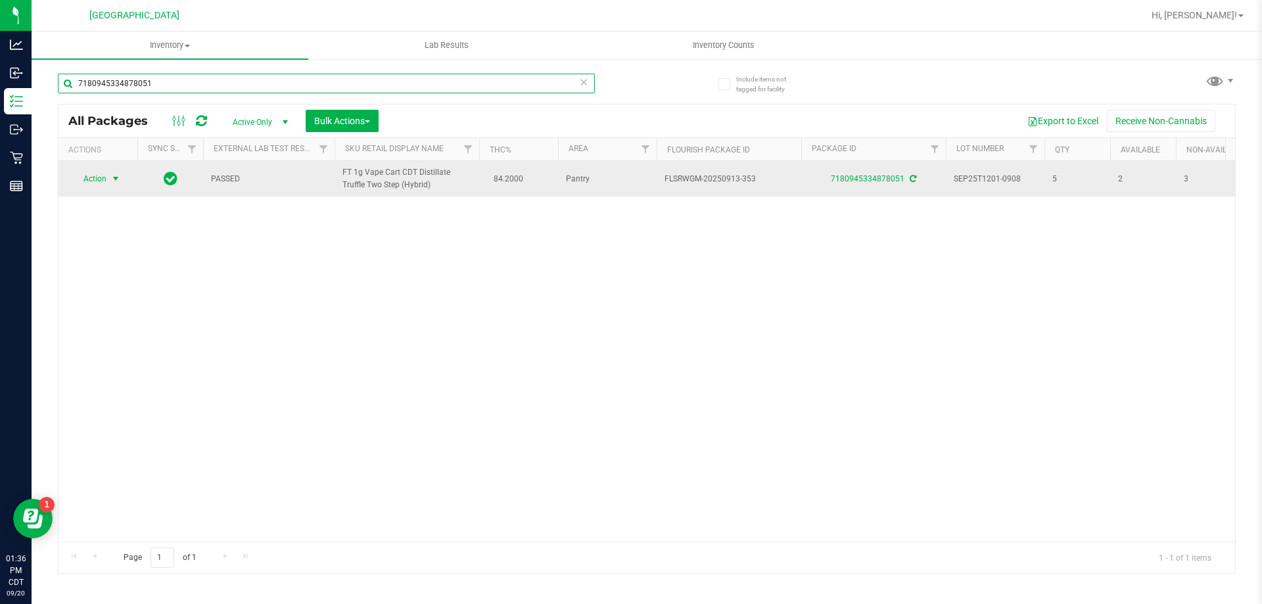
type input "7180945334878051"
click at [108, 179] on span "select" at bounding box center [116, 179] width 16 height 18
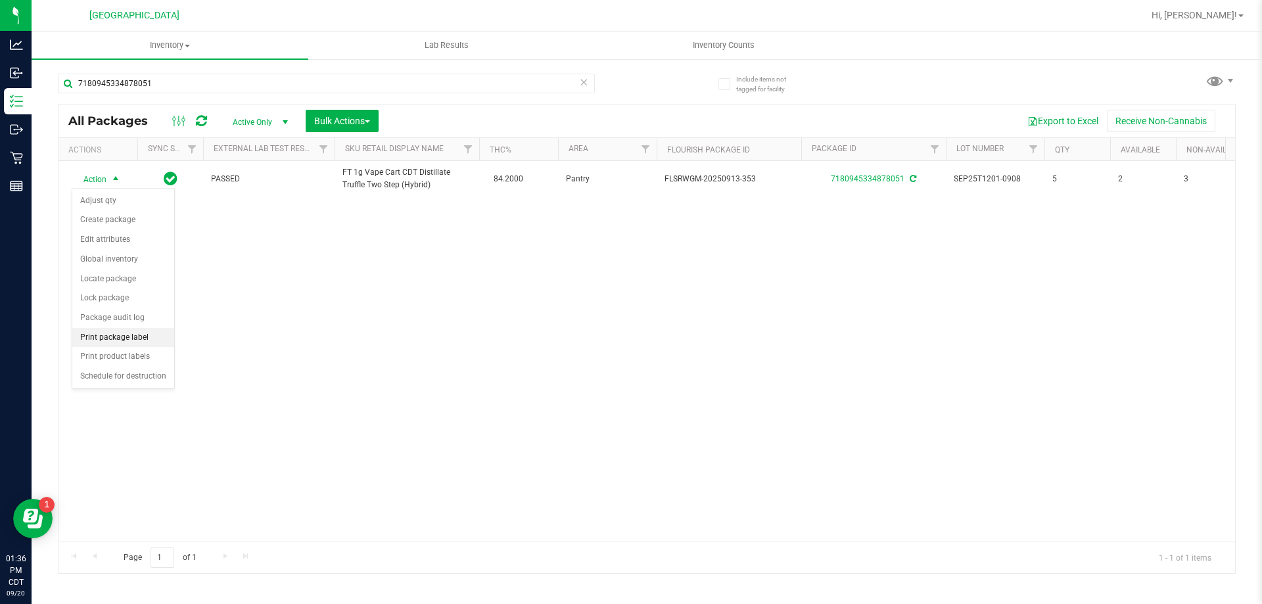
drag, startPoint x: 129, startPoint y: 333, endPoint x: 139, endPoint y: 329, distance: 10.6
click at [129, 334] on li "Print package label" at bounding box center [123, 338] width 102 height 20
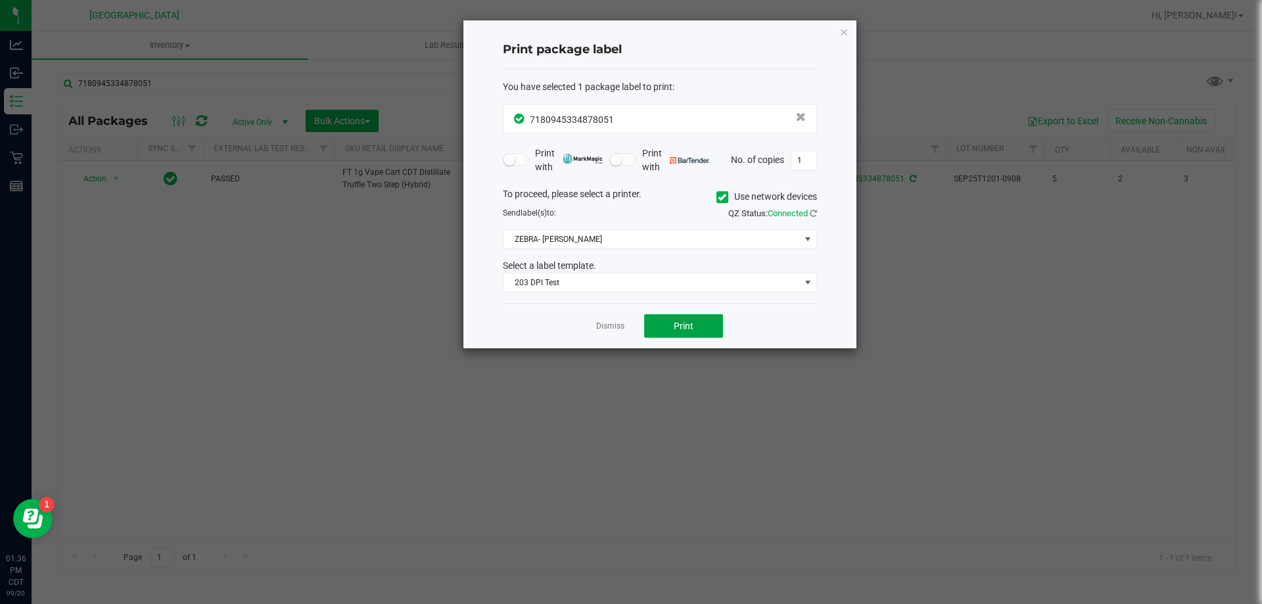
click at [682, 319] on button "Print" at bounding box center [683, 326] width 79 height 24
click at [615, 328] on link "Dismiss" at bounding box center [610, 326] width 28 height 11
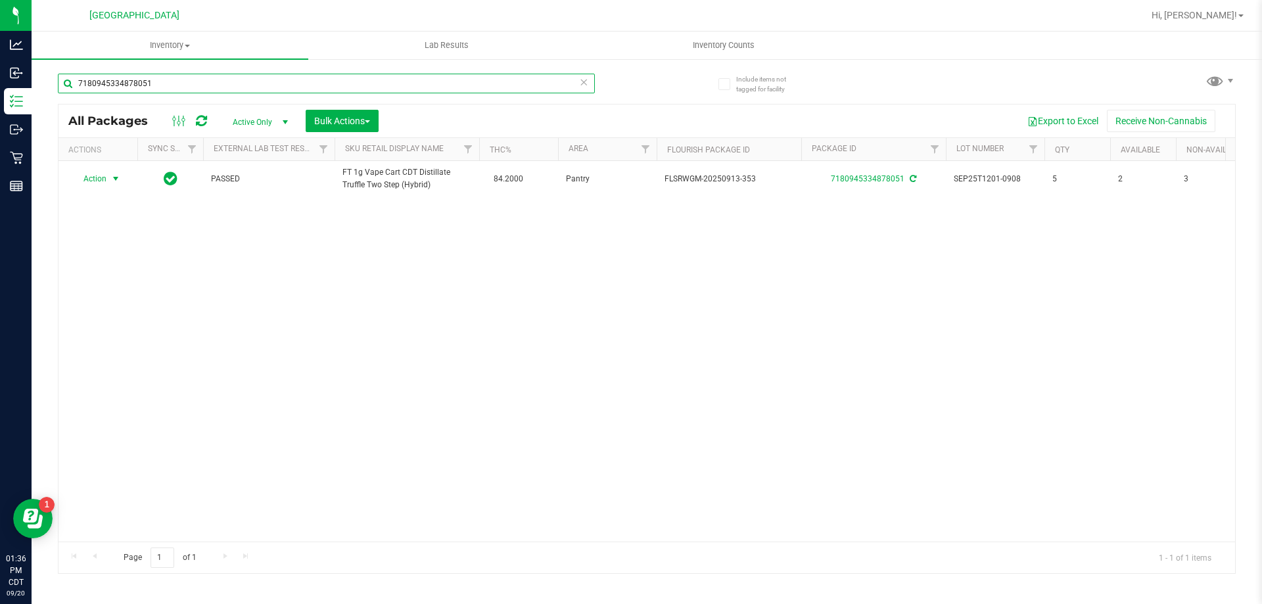
click at [549, 93] on input "7180945334878051" at bounding box center [326, 84] width 537 height 20
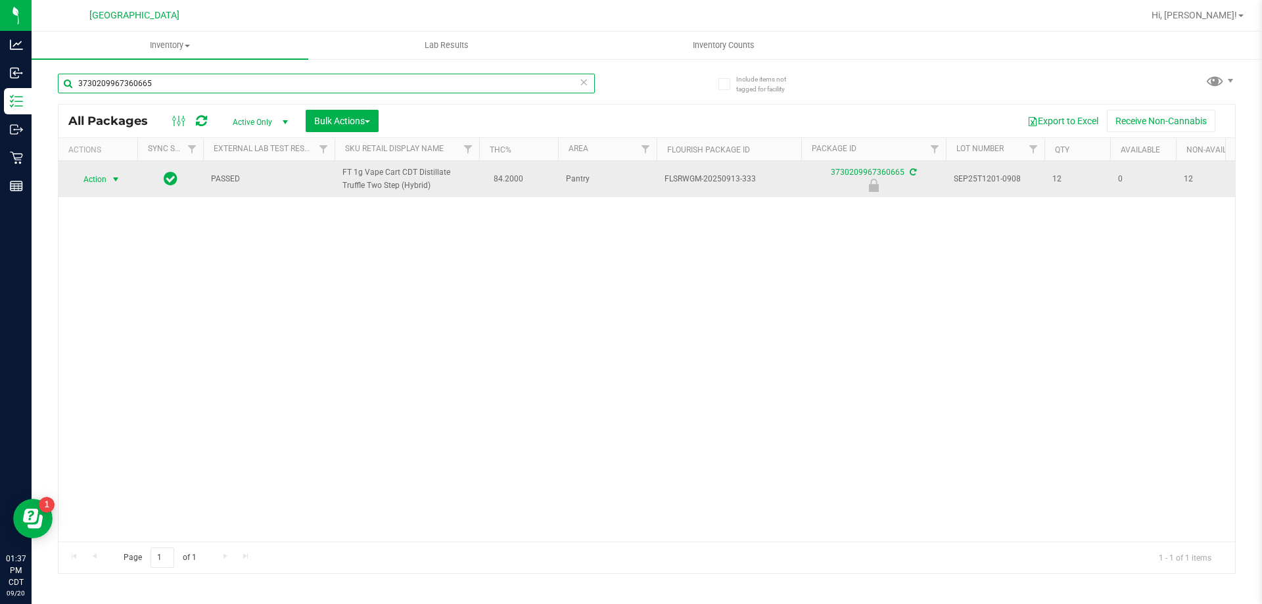
type input "3730209967360665"
click at [83, 175] on span "Action" at bounding box center [89, 179] width 35 height 18
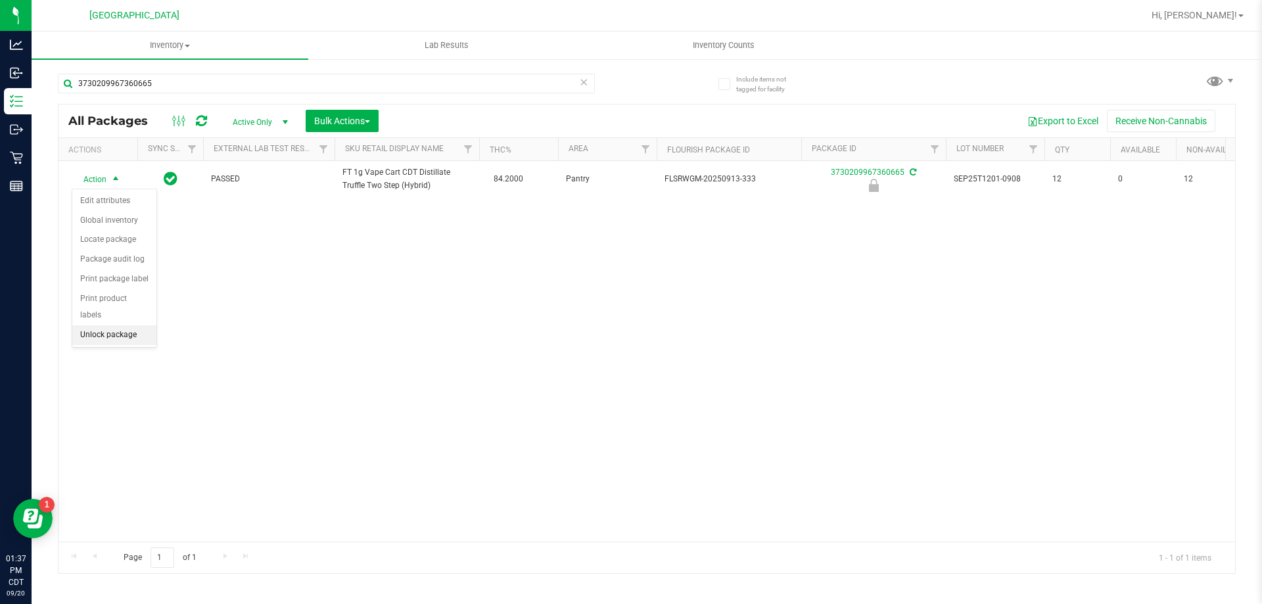
click at [122, 325] on li "Unlock package" at bounding box center [114, 335] width 84 height 20
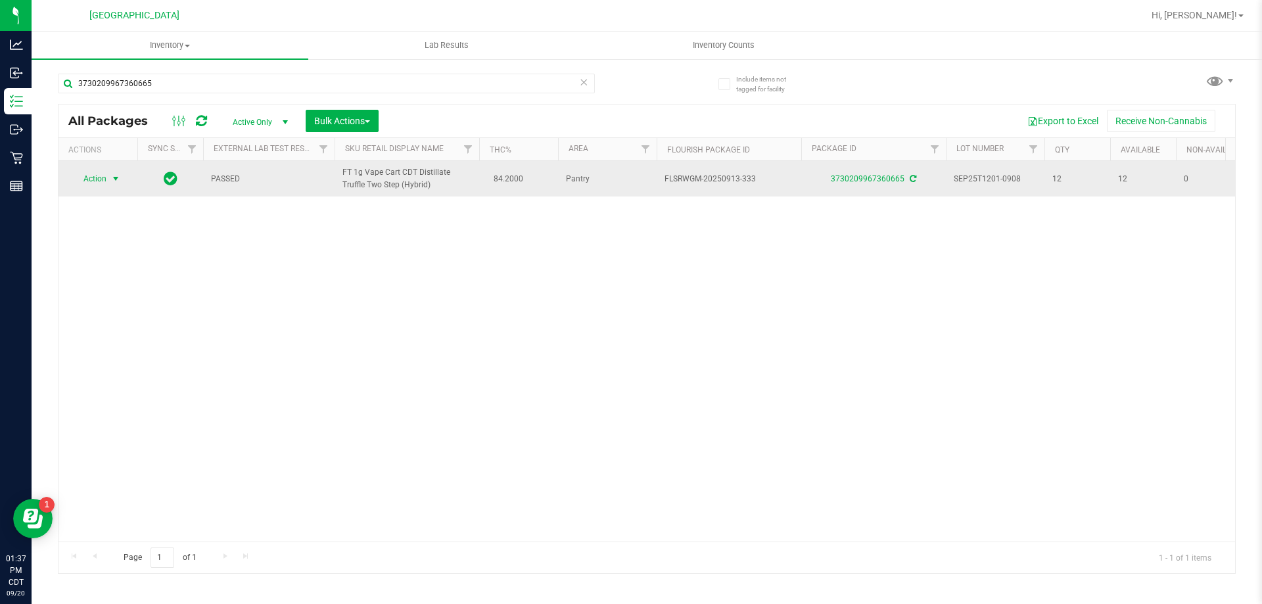
click at [114, 178] on span "select" at bounding box center [115, 178] width 11 height 11
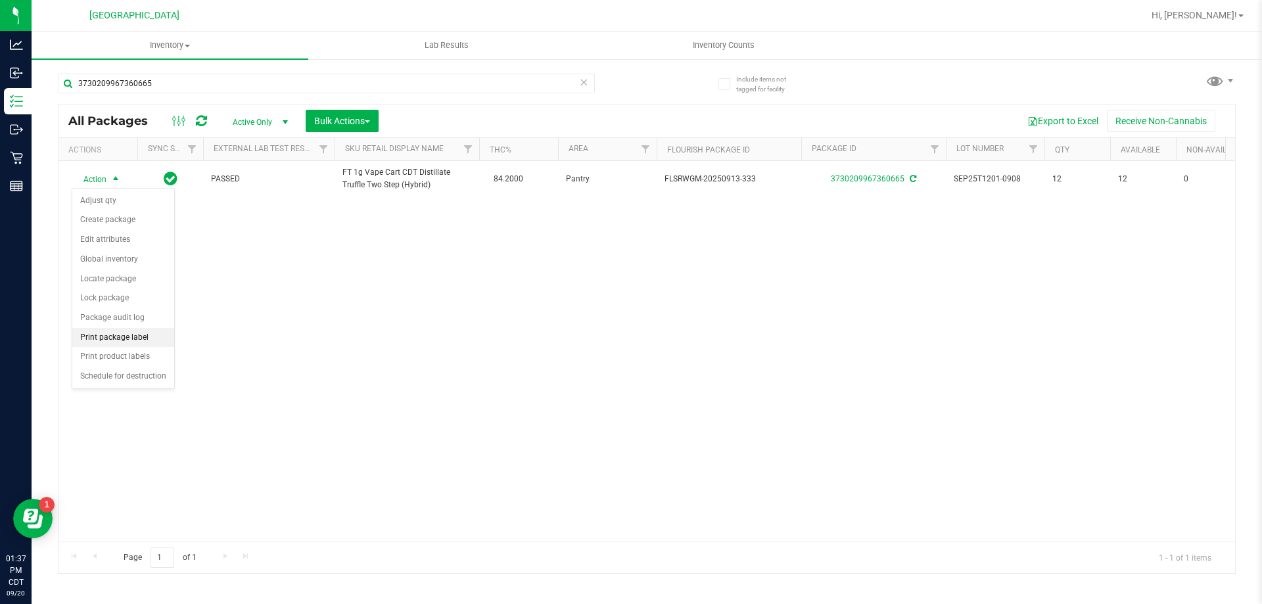
click at [123, 336] on li "Print package label" at bounding box center [123, 338] width 102 height 20
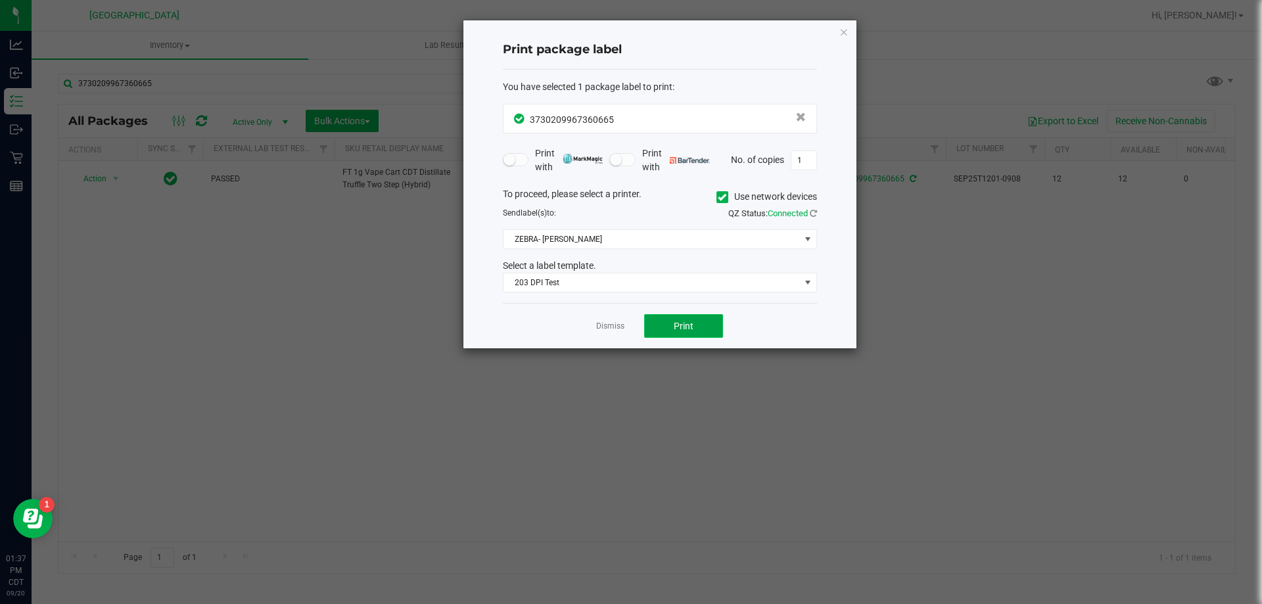
click at [673, 319] on button "Print" at bounding box center [683, 326] width 79 height 24
click at [622, 323] on link "Dismiss" at bounding box center [610, 326] width 28 height 11
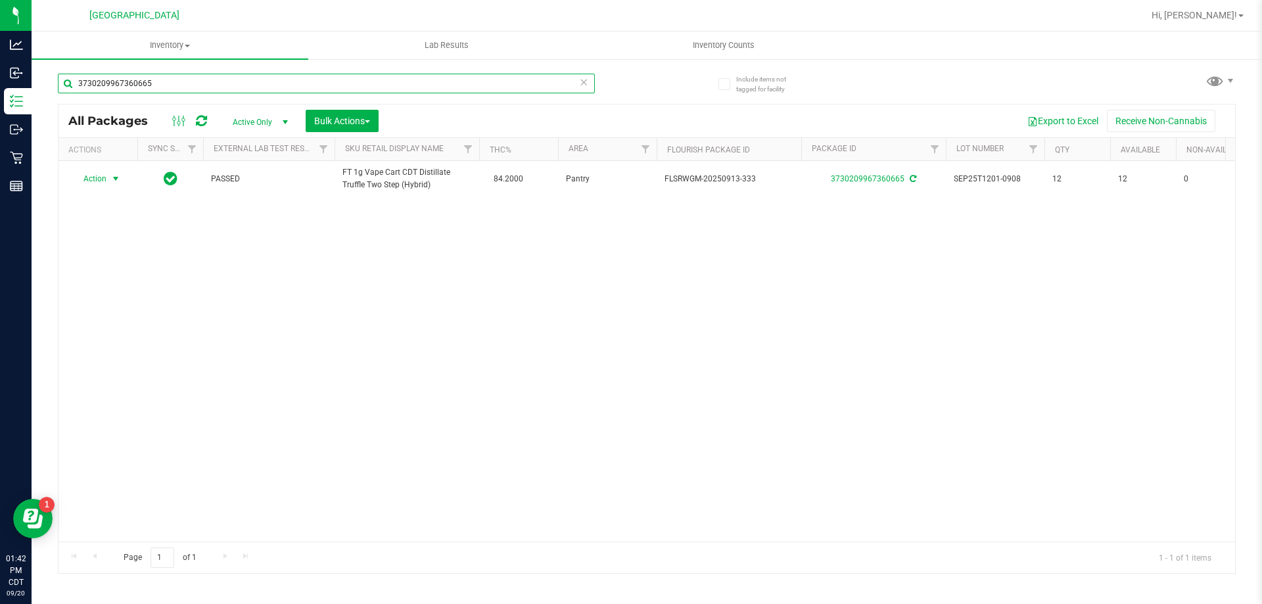
click at [309, 92] on input "3730209967360665" at bounding box center [326, 84] width 537 height 20
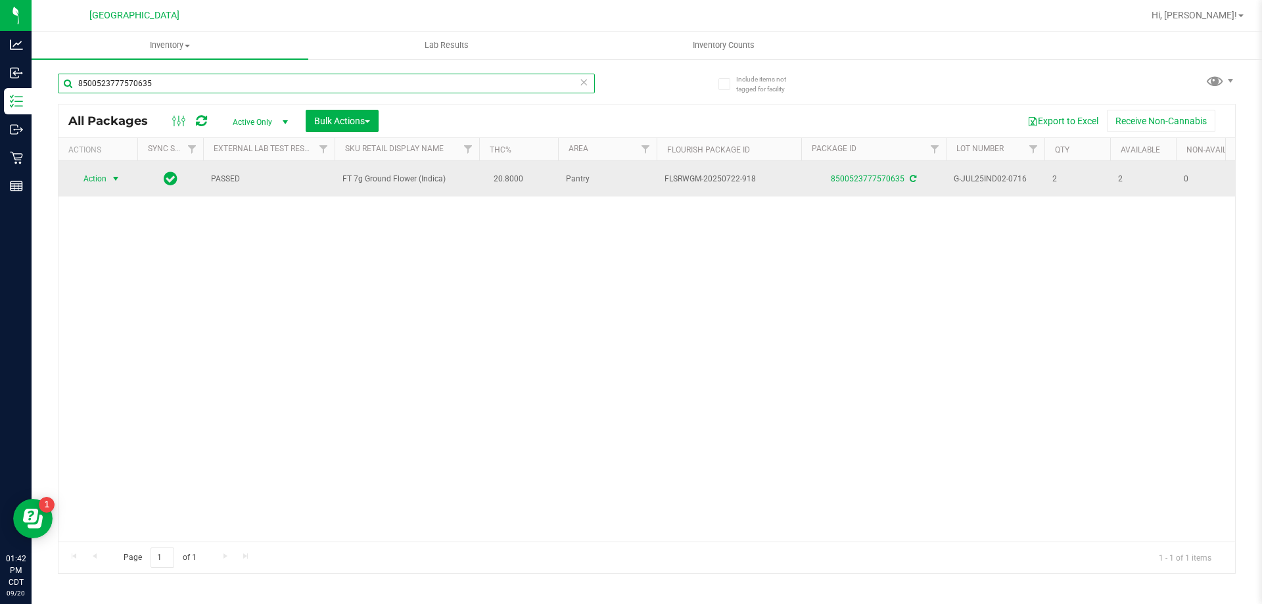
type input "8500523777570635"
click at [114, 181] on span "select" at bounding box center [115, 178] width 11 height 11
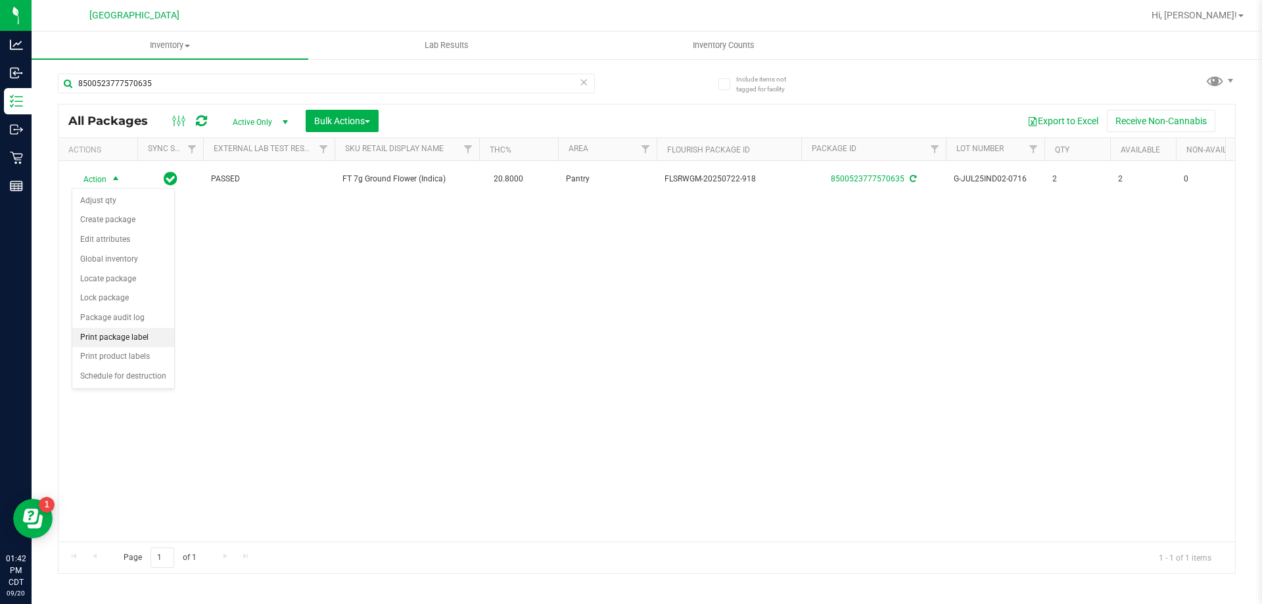
click at [98, 334] on li "Print package label" at bounding box center [123, 338] width 102 height 20
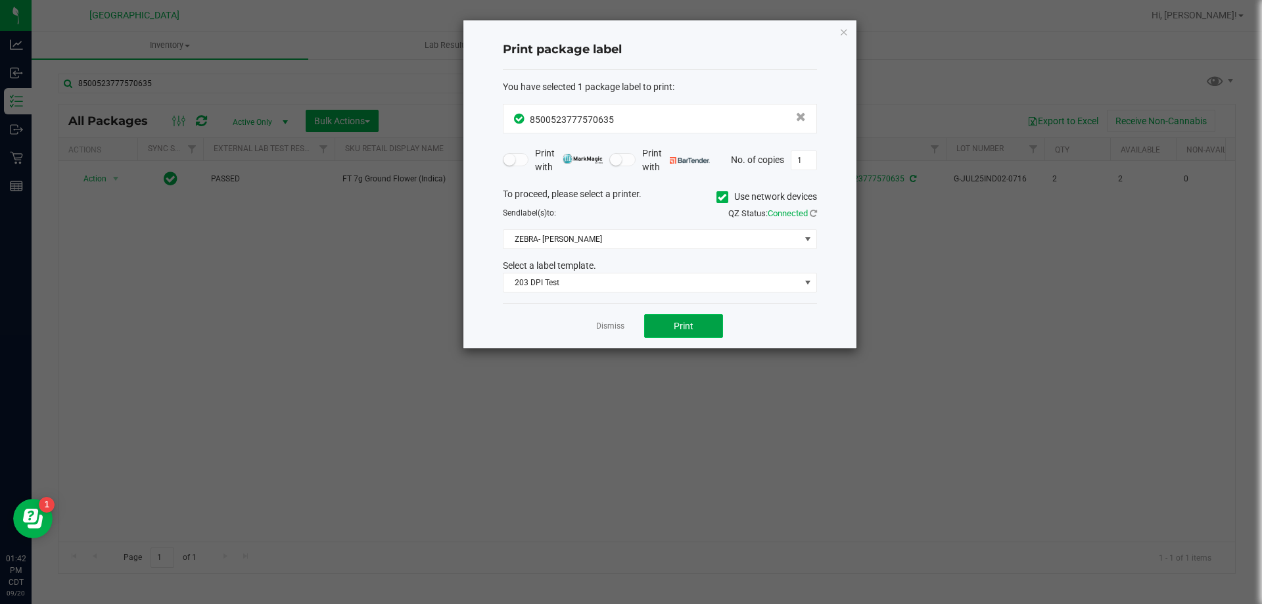
click at [681, 329] on span "Print" at bounding box center [684, 326] width 20 height 11
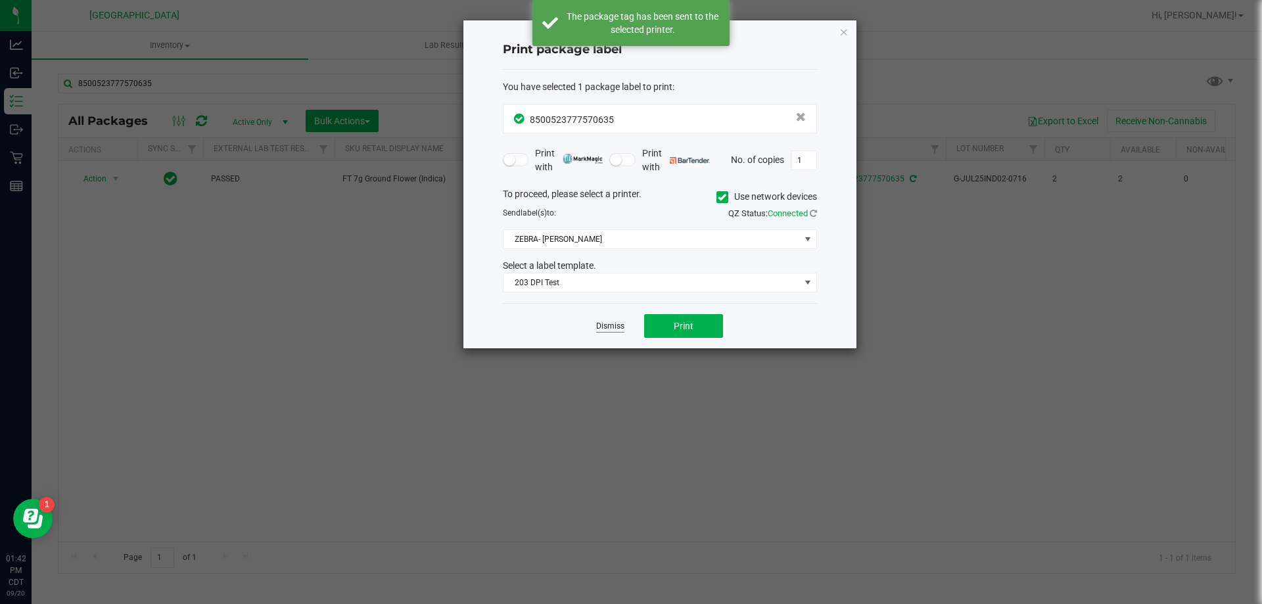
click at [599, 327] on link "Dismiss" at bounding box center [610, 326] width 28 height 11
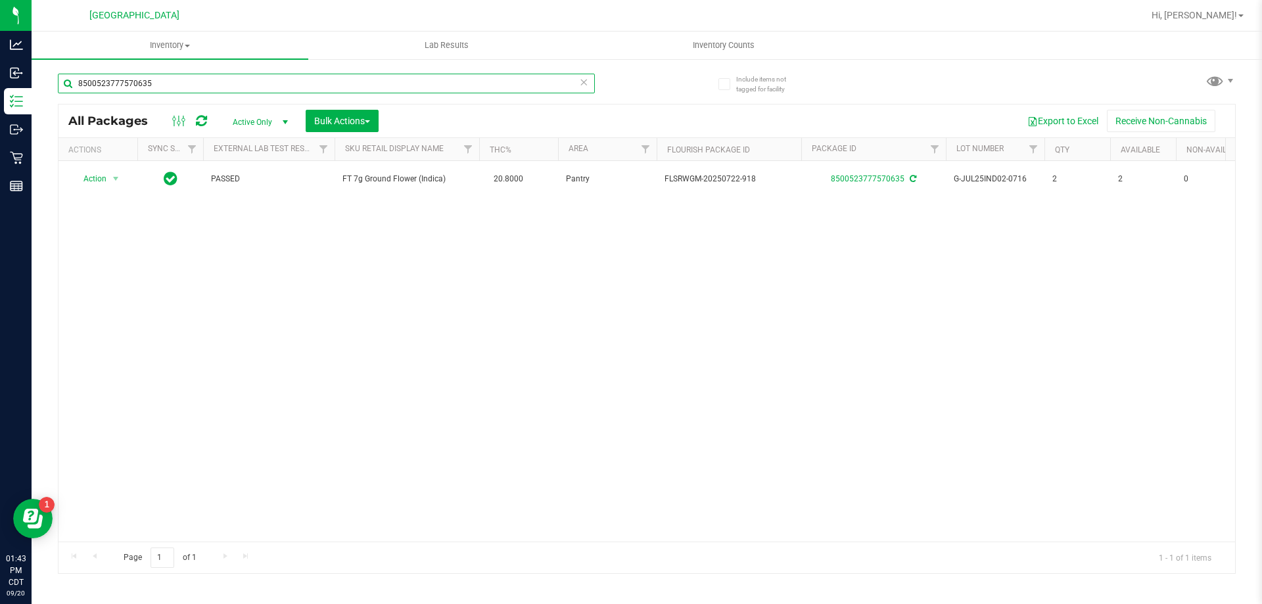
click at [196, 93] on input "8500523777570635" at bounding box center [326, 84] width 537 height 20
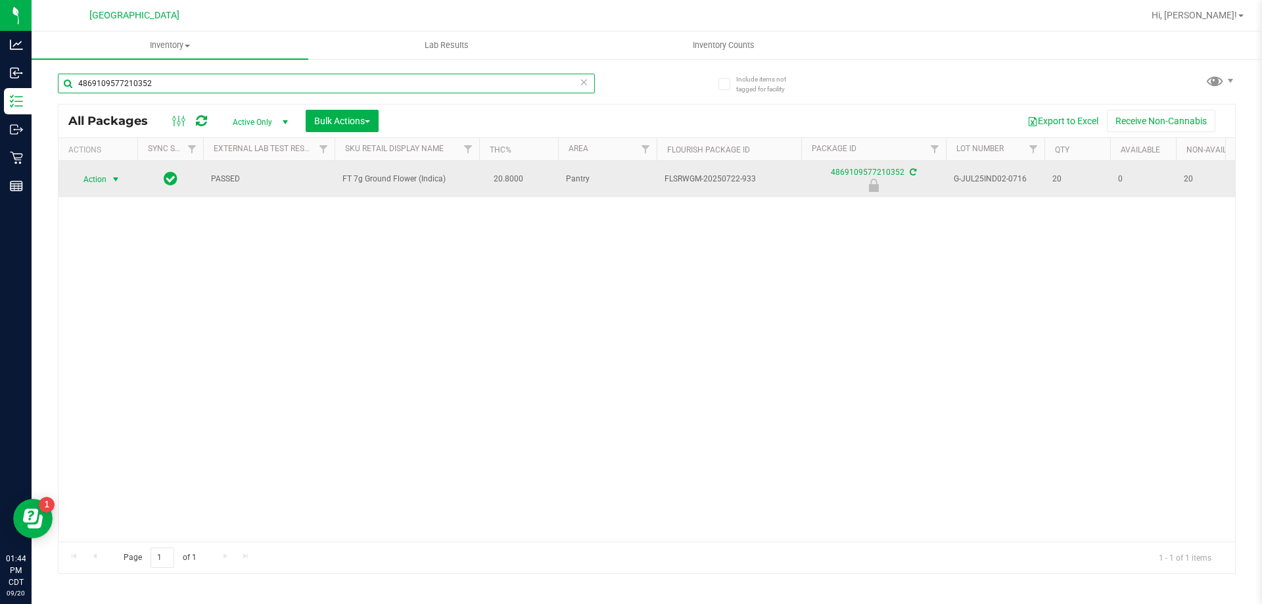
type input "4869109577210352"
click at [103, 179] on span "Action" at bounding box center [89, 179] width 35 height 18
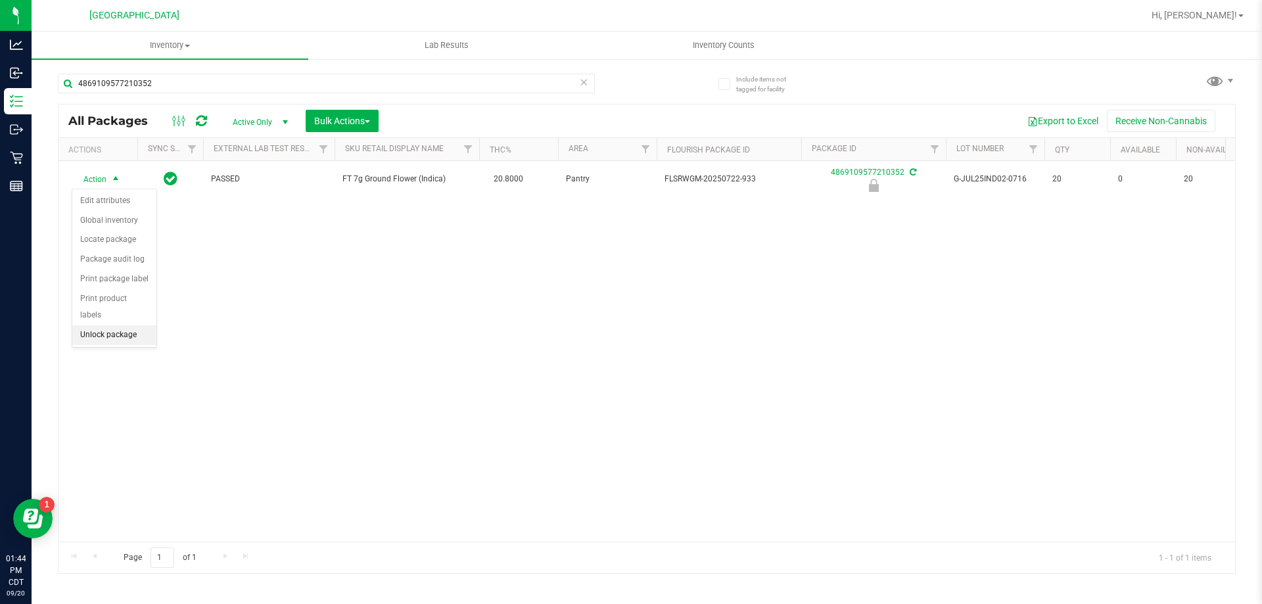
click at [104, 325] on li "Unlock package" at bounding box center [114, 335] width 84 height 20
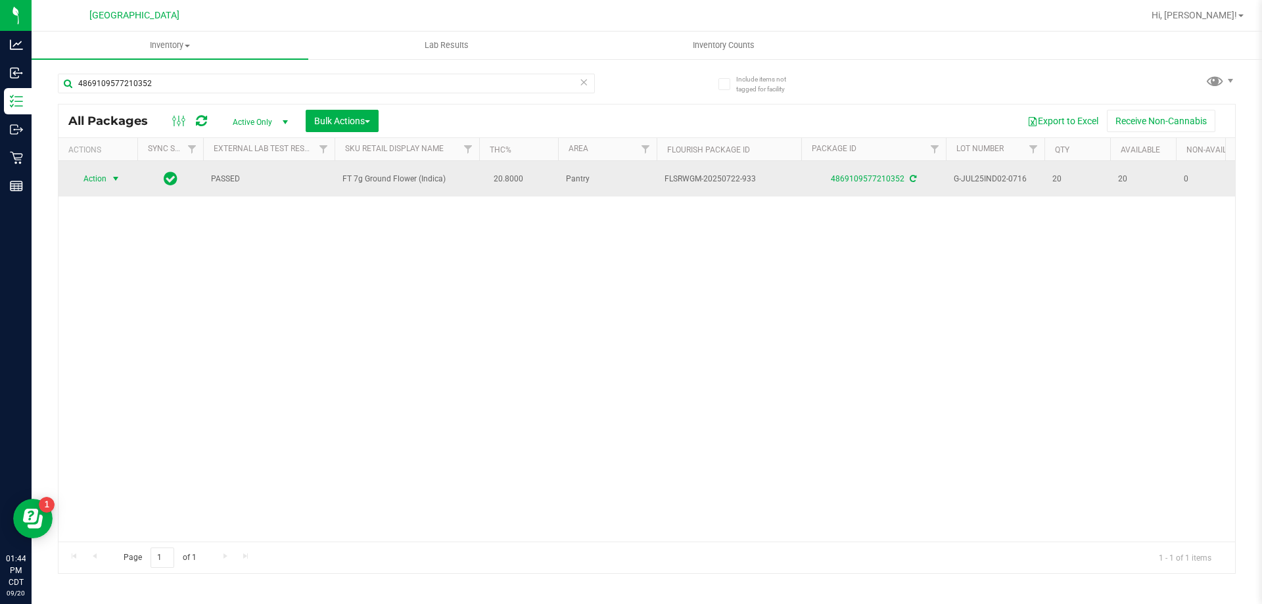
click at [101, 182] on span "Action" at bounding box center [89, 179] width 35 height 18
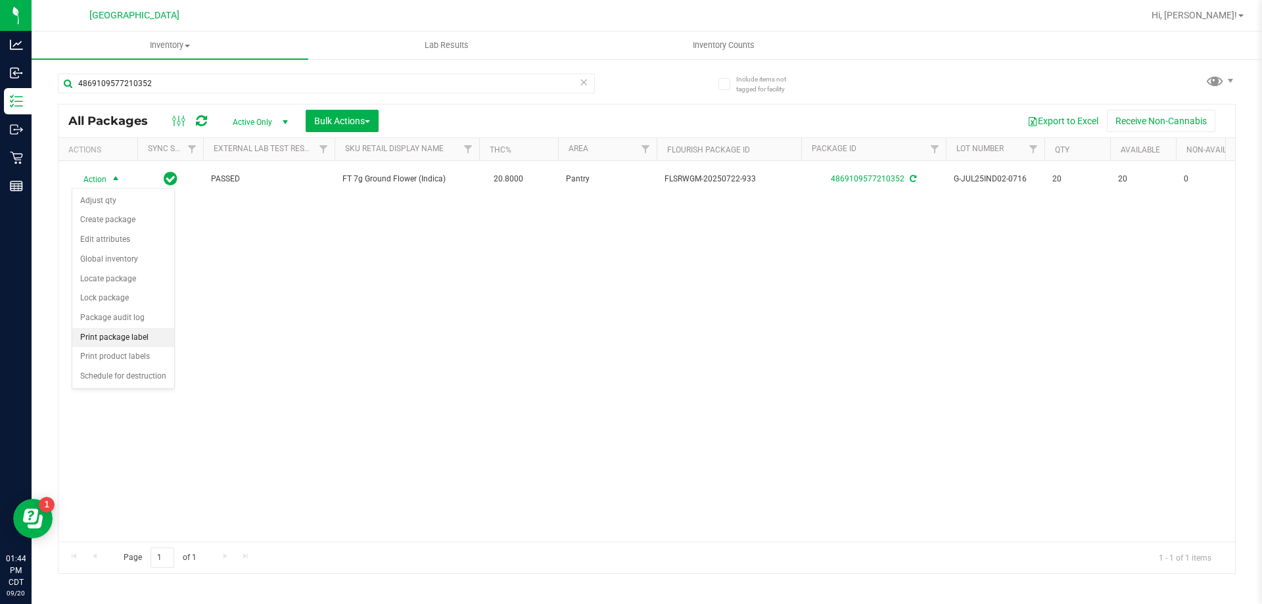
click at [101, 337] on li "Print package label" at bounding box center [123, 338] width 102 height 20
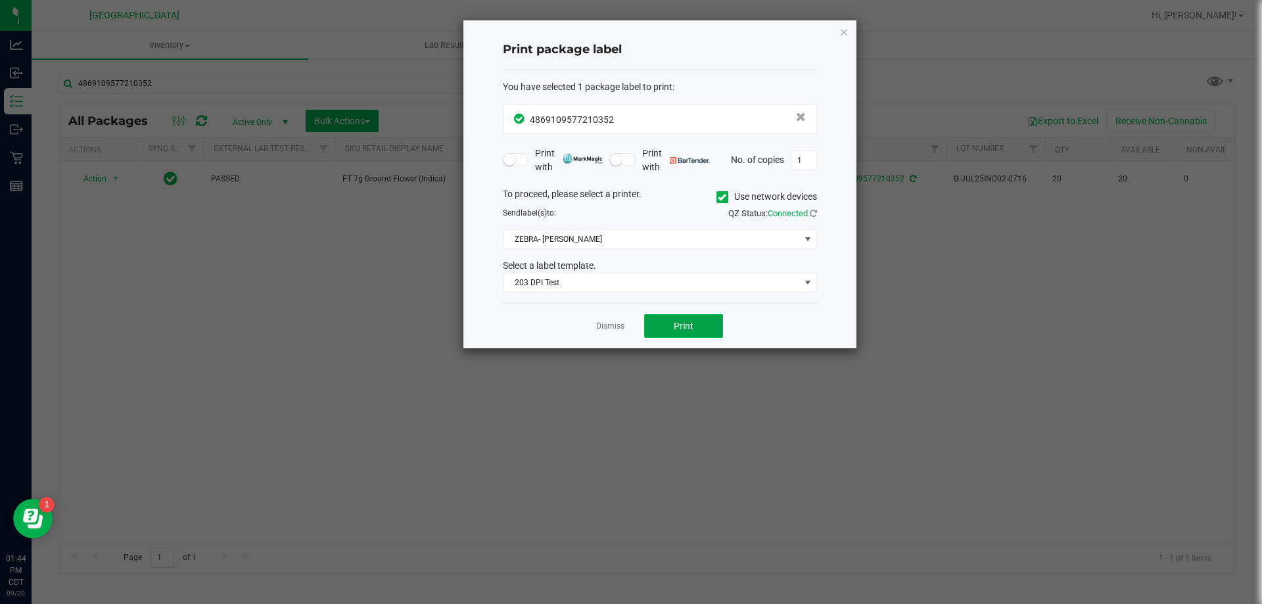
click at [680, 326] on span "Print" at bounding box center [684, 326] width 20 height 11
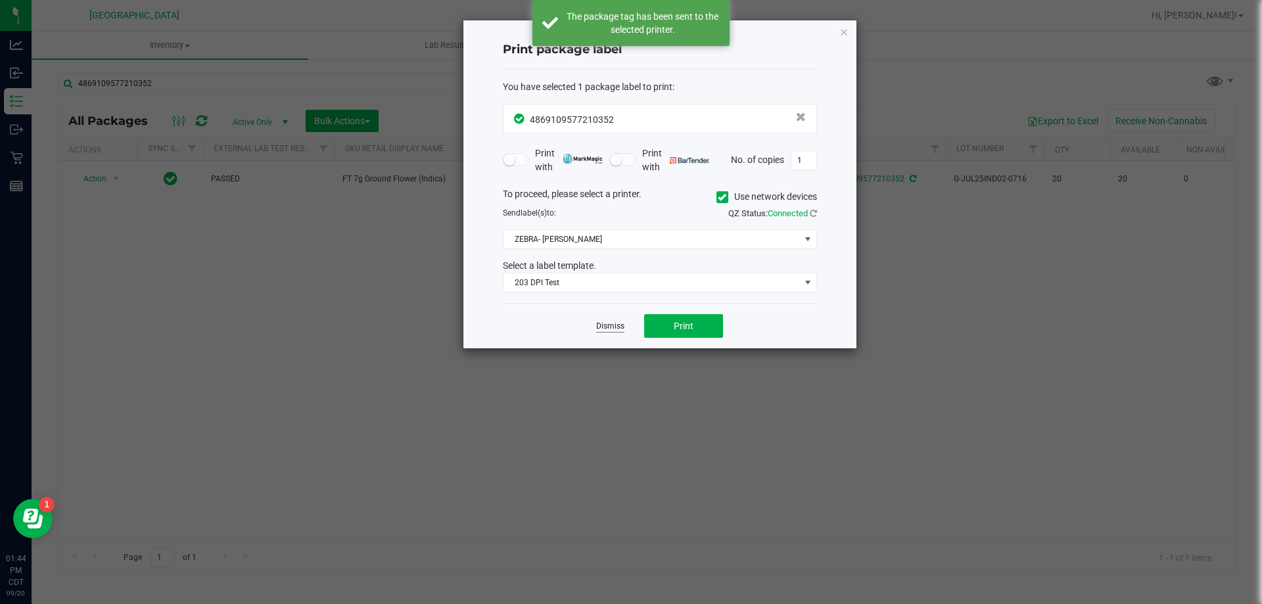
click at [612, 329] on link "Dismiss" at bounding box center [610, 326] width 28 height 11
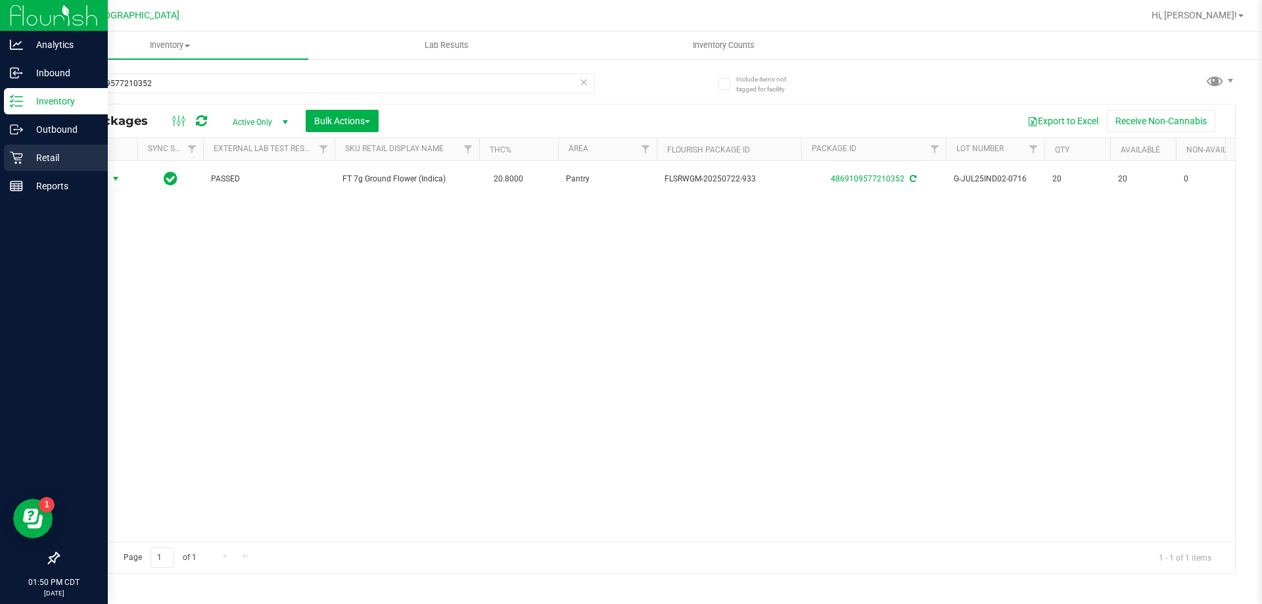
click at [33, 154] on p "Retail" at bounding box center [62, 158] width 79 height 16
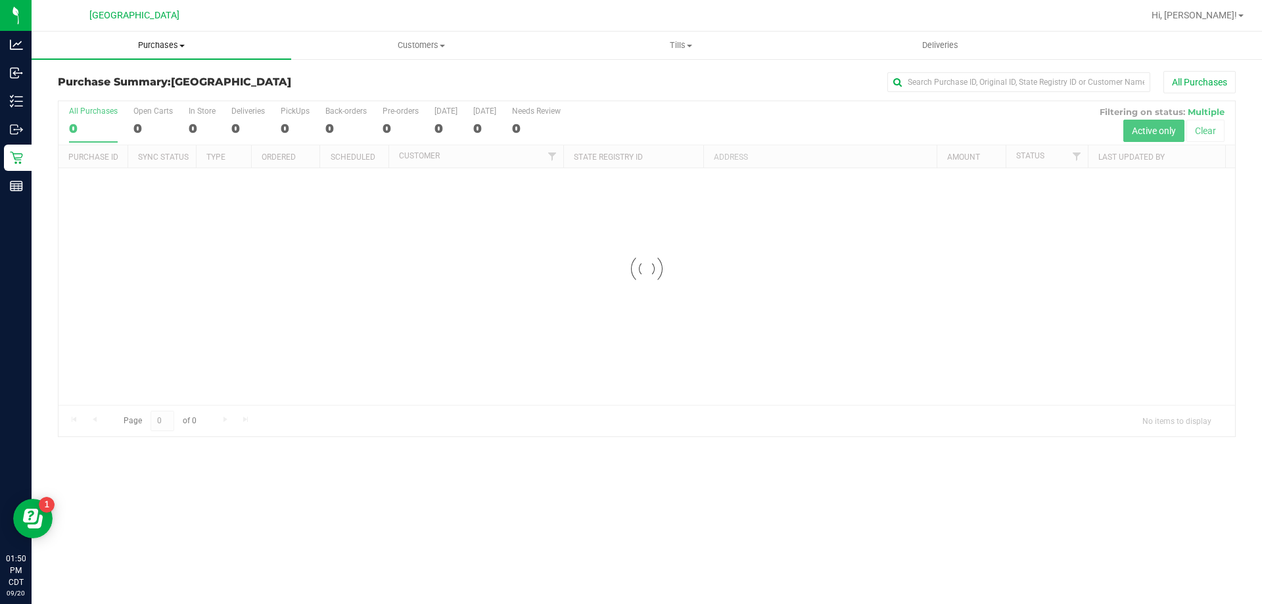
click at [158, 45] on span "Purchases" at bounding box center [162, 45] width 260 height 12
click at [73, 101] on span "Fulfillment" at bounding box center [72, 94] width 81 height 11
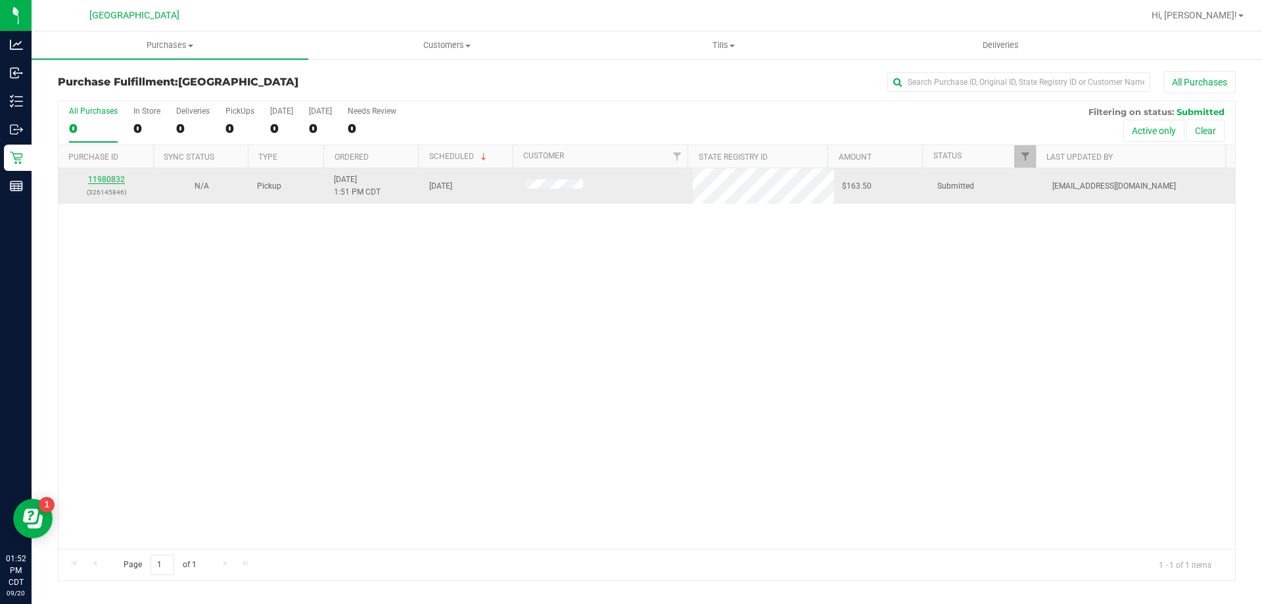
click at [95, 180] on link "11980832" at bounding box center [106, 179] width 37 height 9
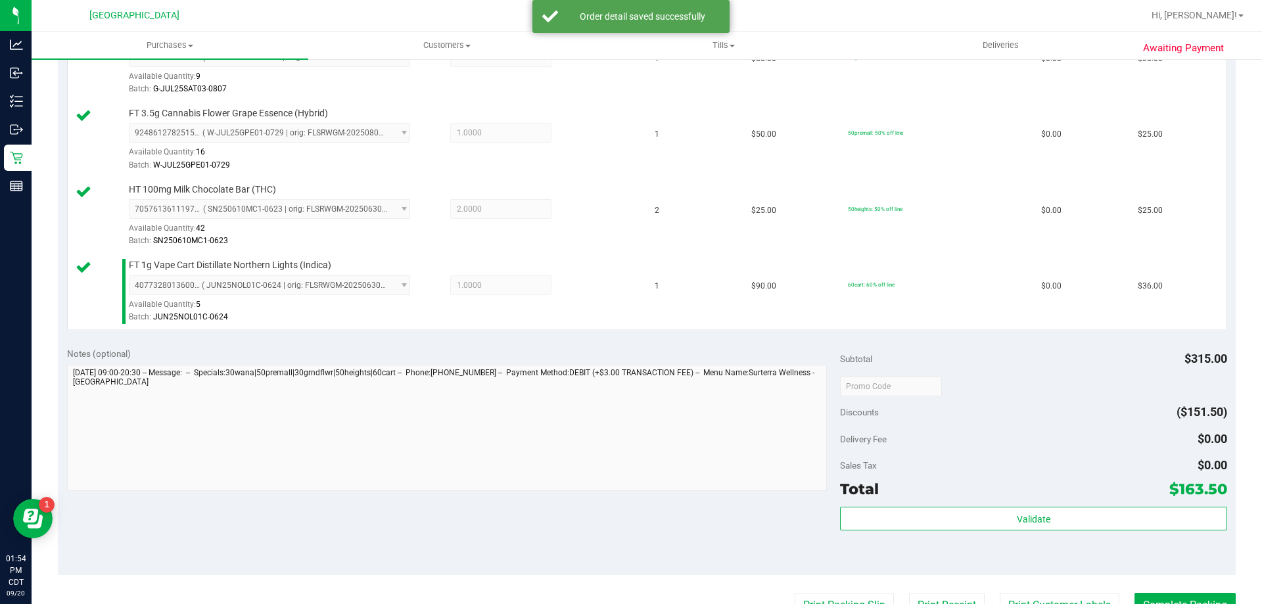
scroll to position [723, 0]
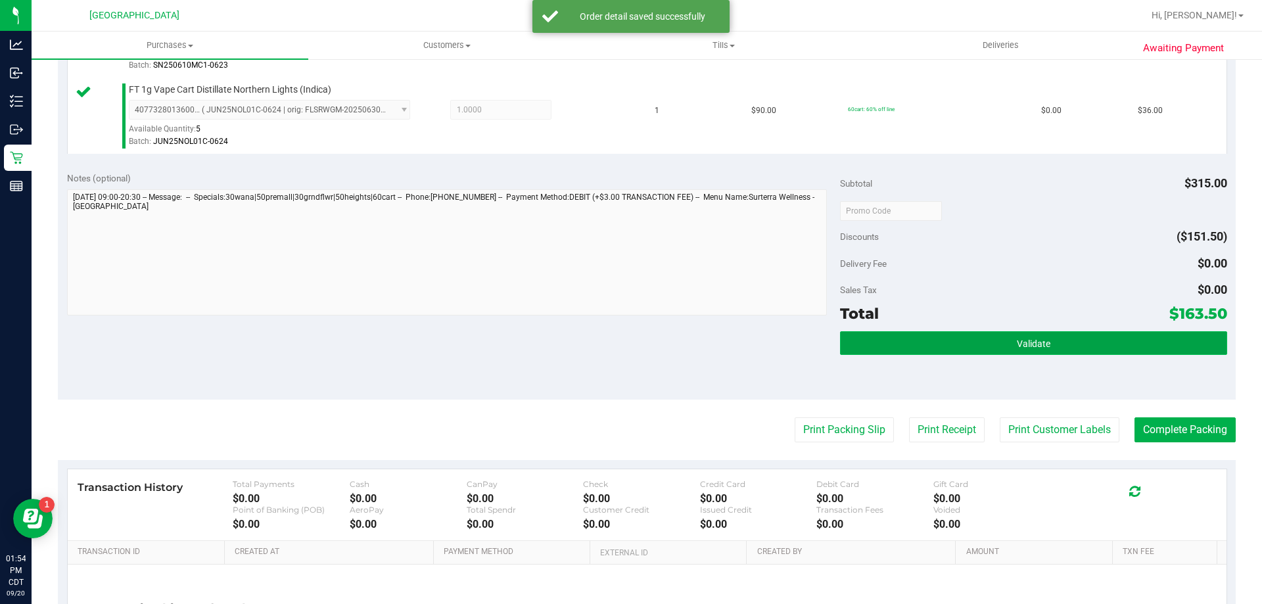
click at [901, 354] on button "Validate" at bounding box center [1033, 343] width 386 height 24
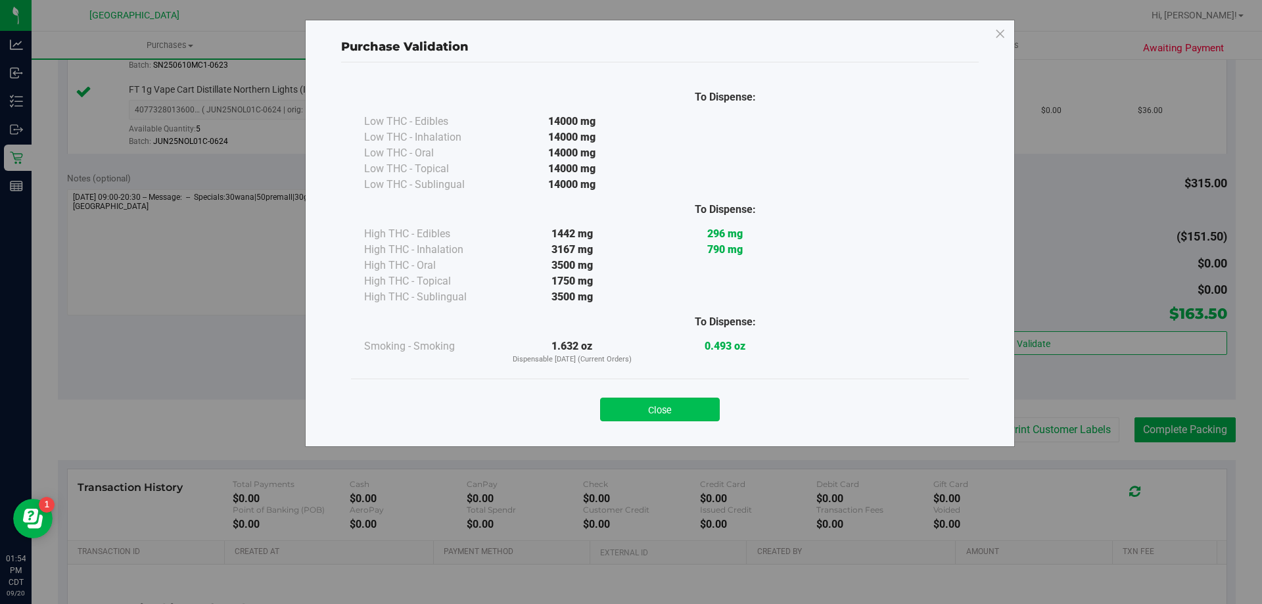
click at [676, 403] on button "Close" at bounding box center [660, 410] width 120 height 24
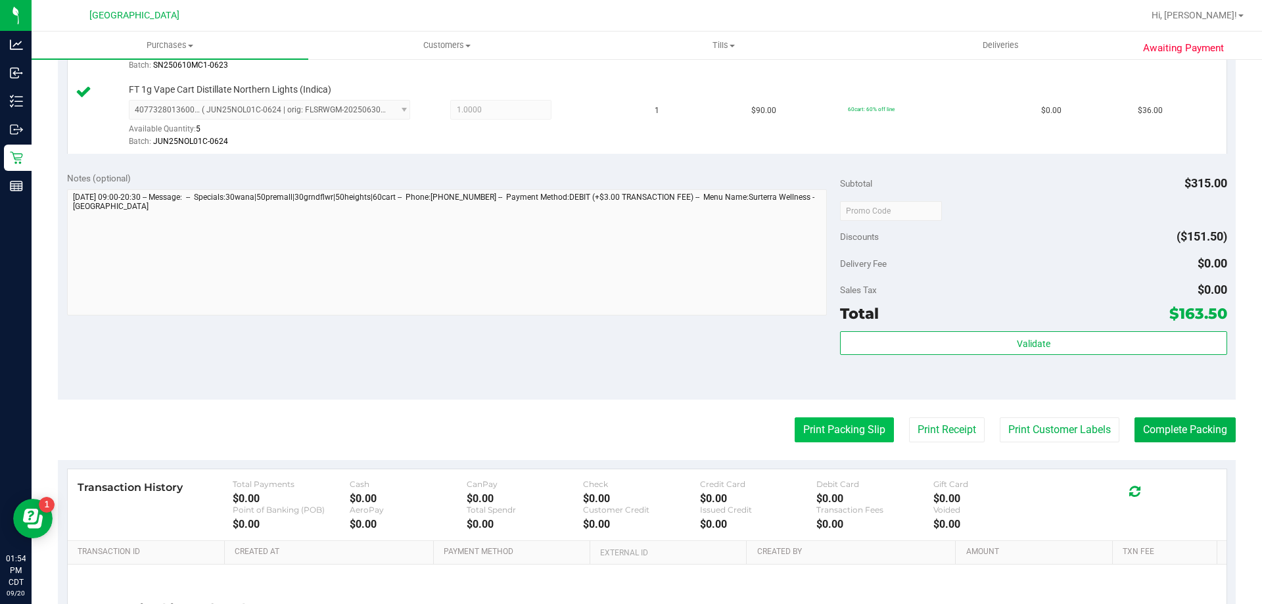
click at [828, 432] on button "Print Packing Slip" at bounding box center [843, 429] width 99 height 25
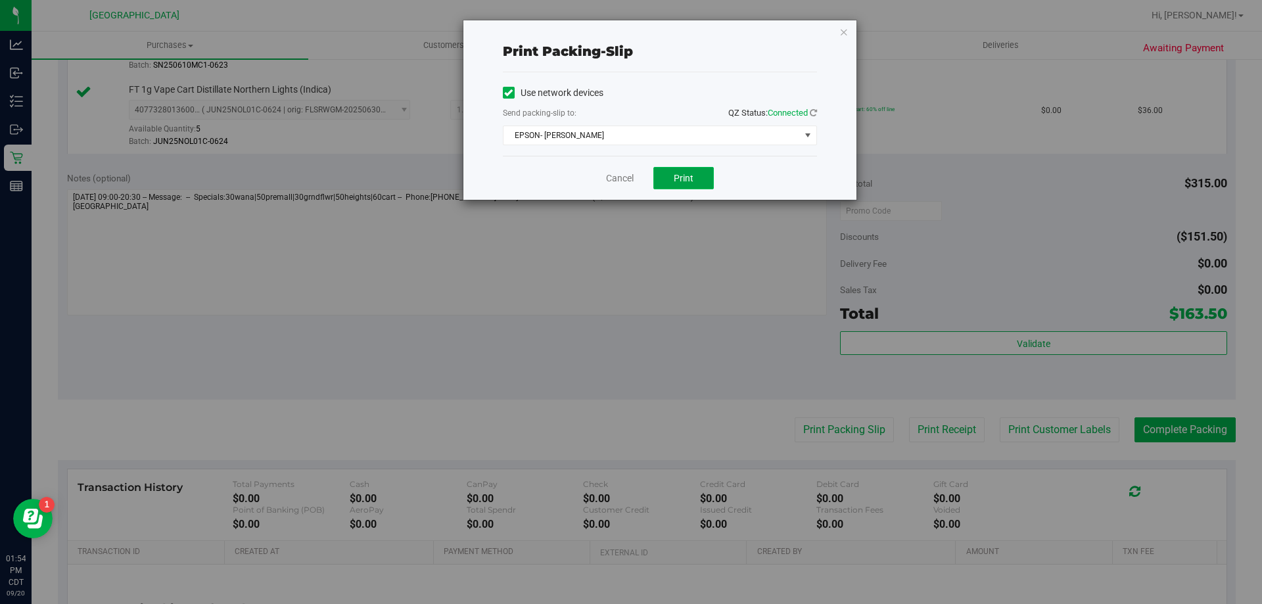
click at [683, 174] on span "Print" at bounding box center [684, 178] width 20 height 11
click at [620, 172] on link "Cancel" at bounding box center [620, 179] width 28 height 14
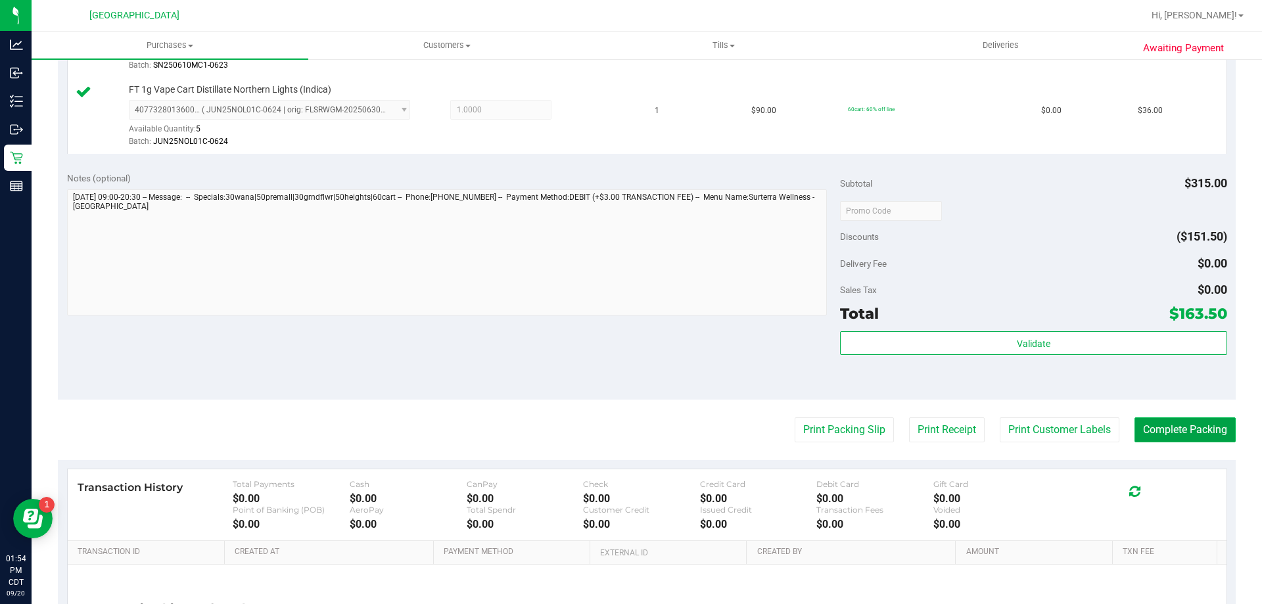
click at [1139, 420] on button "Complete Packing" at bounding box center [1184, 429] width 101 height 25
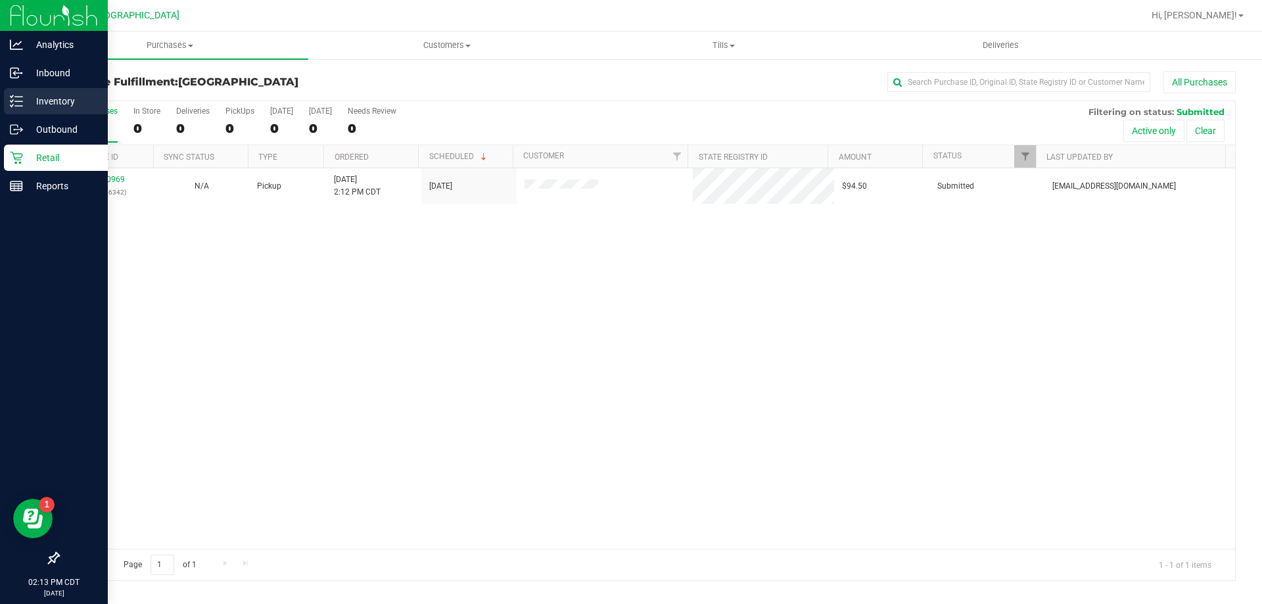
click at [35, 107] on p "Inventory" at bounding box center [62, 101] width 79 height 16
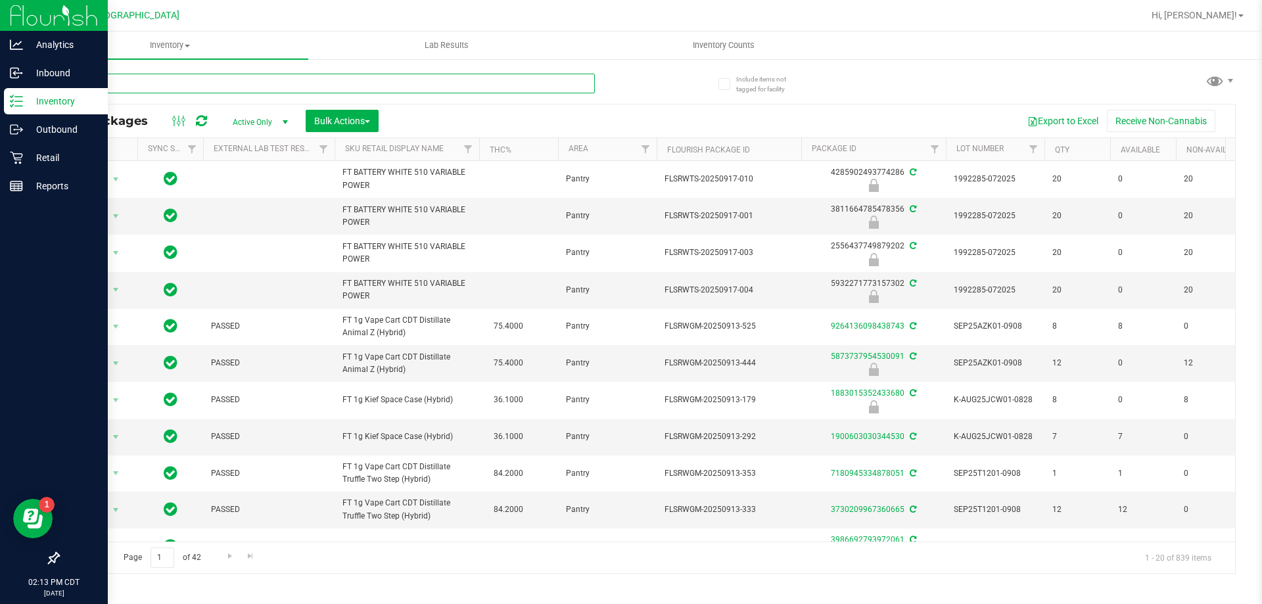
click at [126, 76] on input "text" at bounding box center [326, 84] width 537 height 20
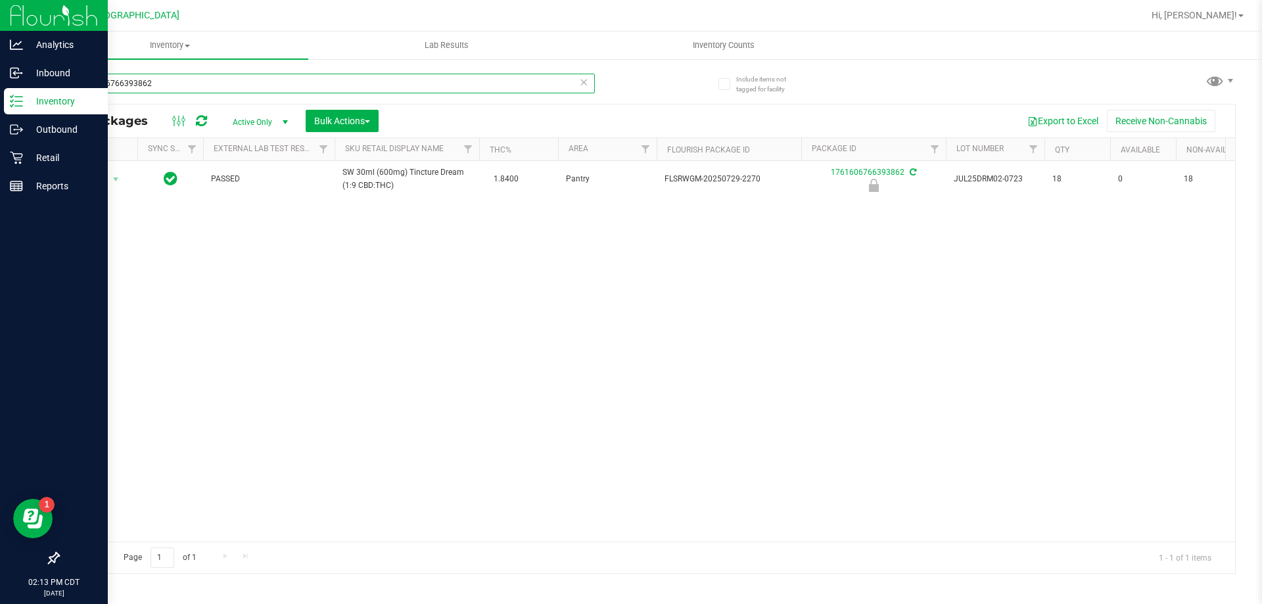
drag, startPoint x: 126, startPoint y: 76, endPoint x: 0, endPoint y: 387, distance: 336.1
type input "1761606766393862"
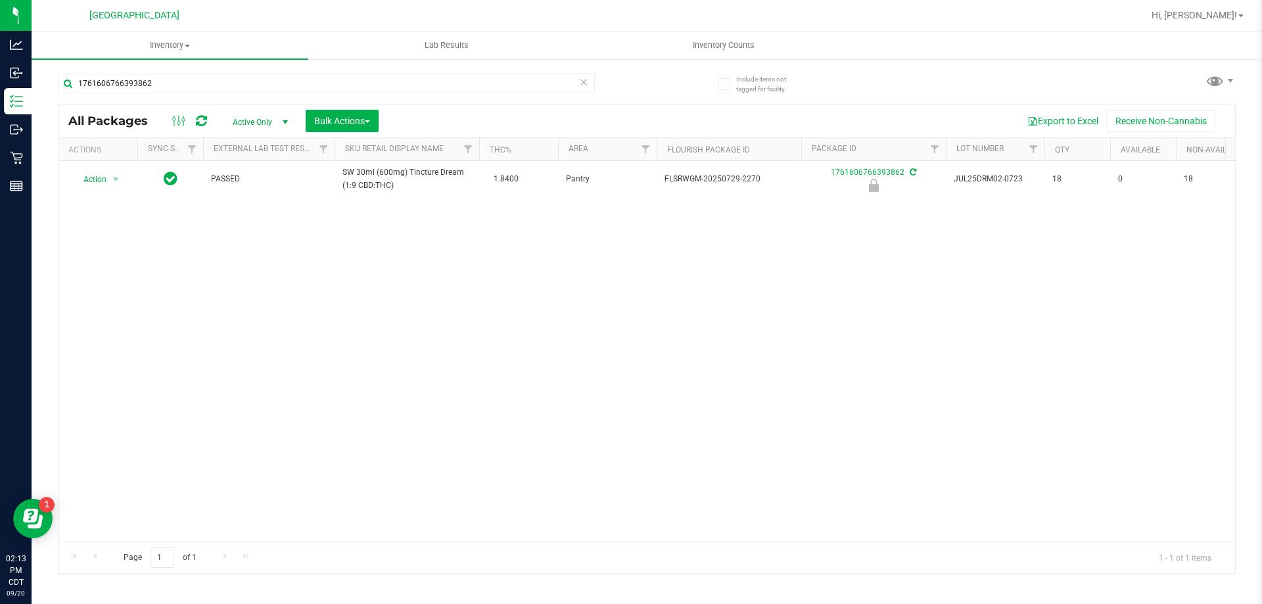
drag, startPoint x: 0, startPoint y: 387, endPoint x: 382, endPoint y: 305, distance: 390.5
click at [382, 305] on div "Action Action Edit attributes Global inventory Locate package Package audit log…" at bounding box center [646, 351] width 1176 height 380
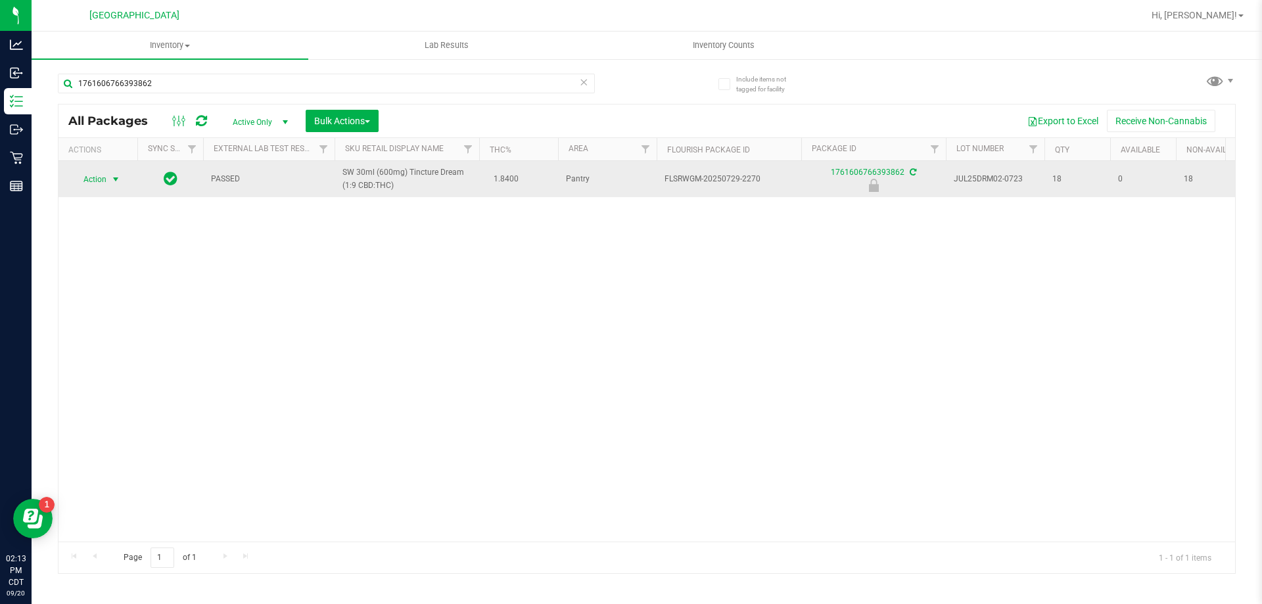
click at [109, 183] on span "select" at bounding box center [116, 179] width 16 height 18
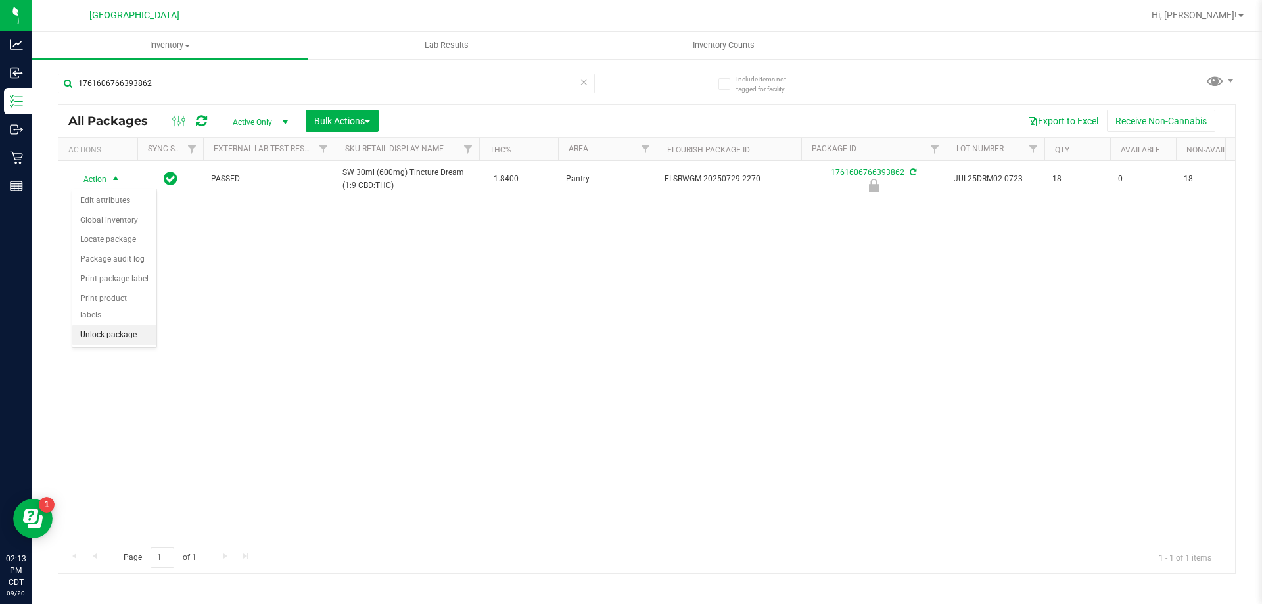
click at [126, 325] on li "Unlock package" at bounding box center [114, 335] width 84 height 20
click at [117, 180] on span "select" at bounding box center [115, 178] width 11 height 11
click at [131, 336] on li "Print package label" at bounding box center [123, 338] width 102 height 20
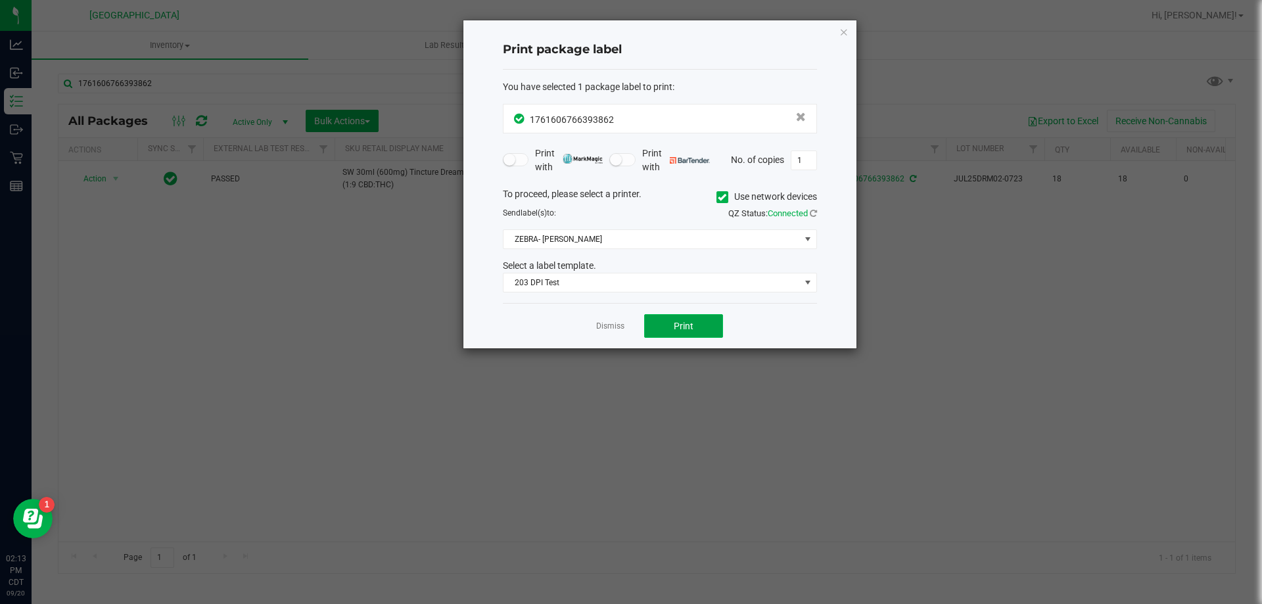
click at [701, 317] on button "Print" at bounding box center [683, 326] width 79 height 24
click at [614, 323] on link "Dismiss" at bounding box center [610, 326] width 28 height 11
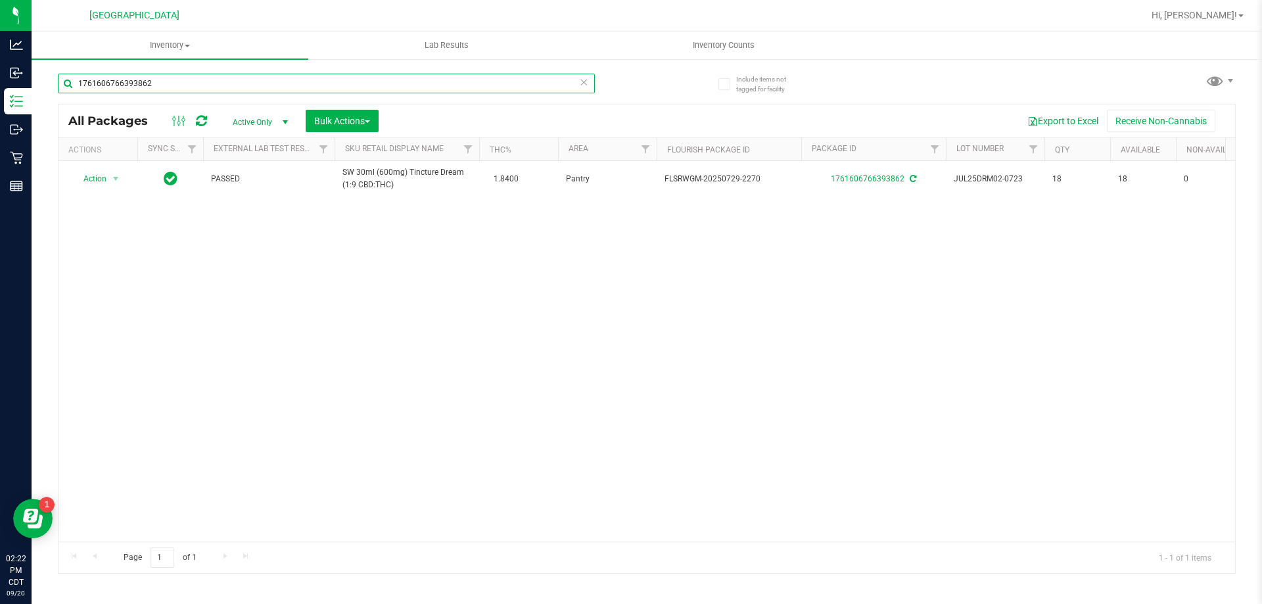
click at [406, 75] on input "1761606766393862" at bounding box center [326, 84] width 537 height 20
type input "4938387713815628"
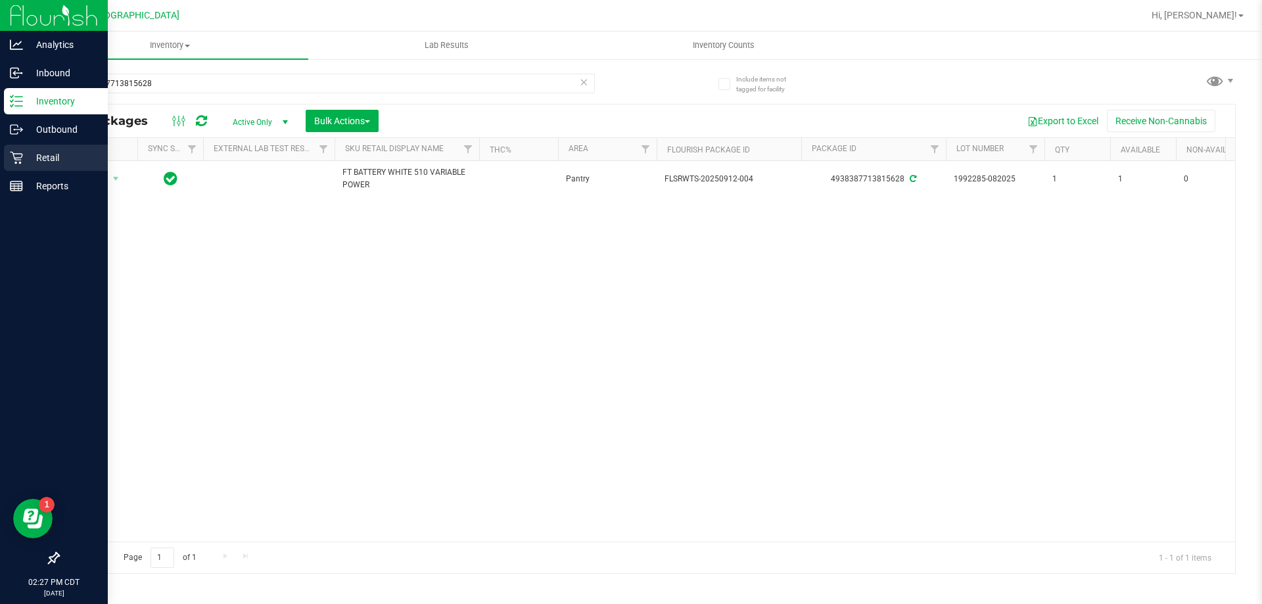
click at [20, 157] on icon at bounding box center [16, 157] width 13 height 13
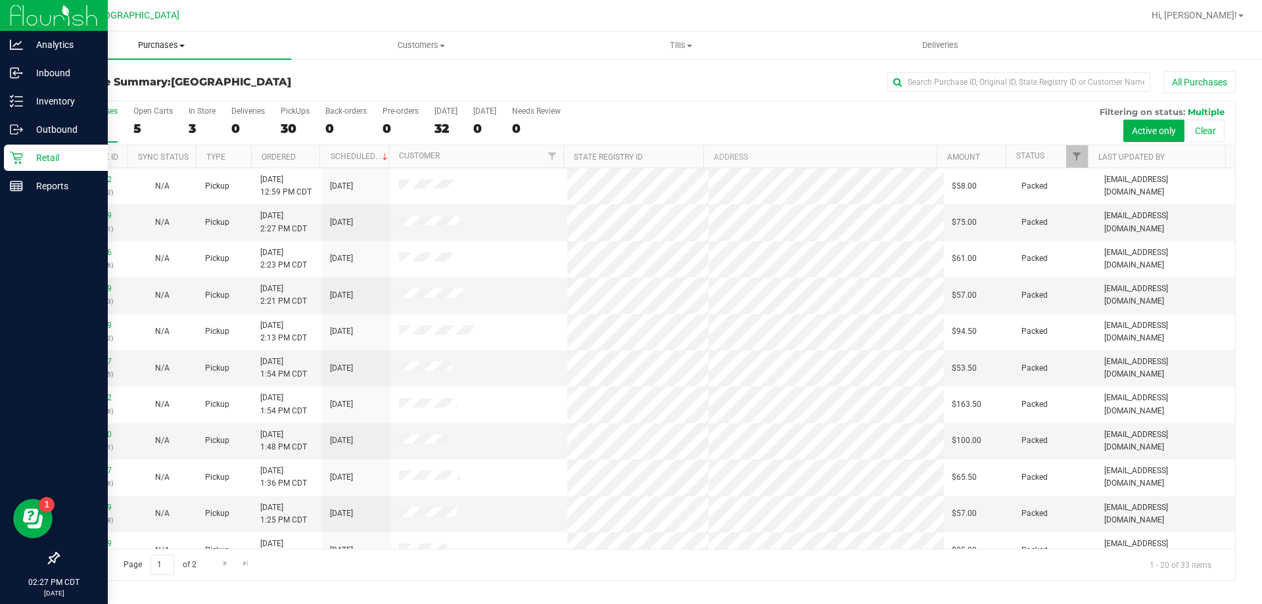
click at [145, 36] on uib-tab-heading "Purchases Summary of purchases Fulfillment All purchases" at bounding box center [162, 46] width 260 height 28
click at [108, 89] on span "Fulfillment" at bounding box center [72, 94] width 81 height 11
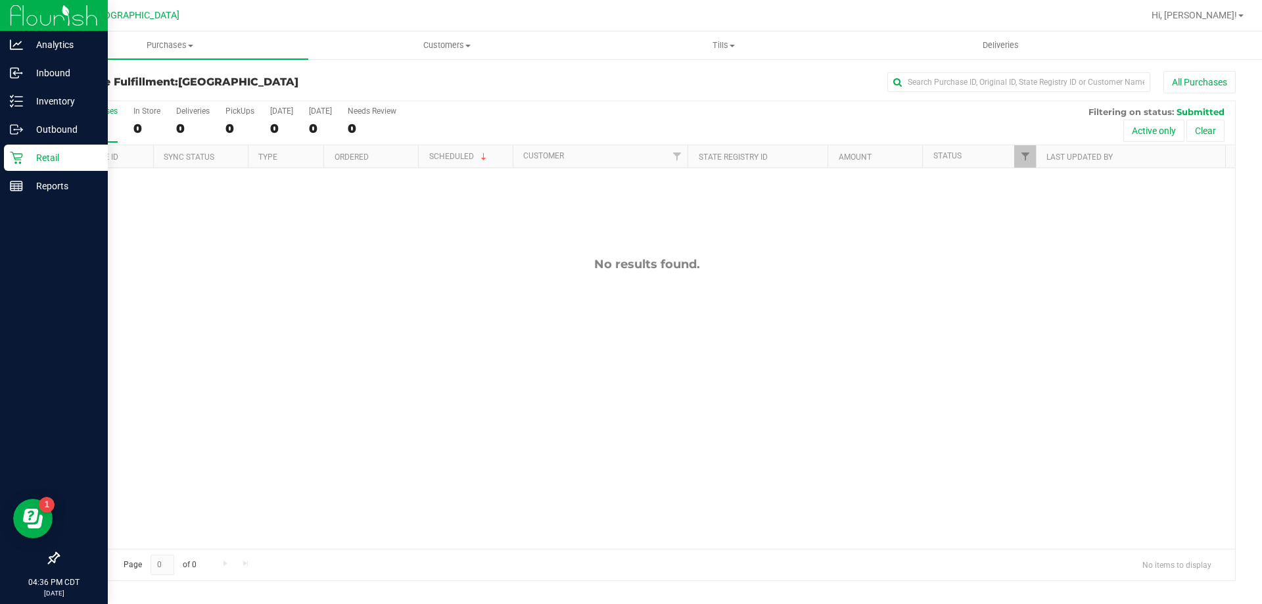
click at [685, 265] on div "No results found." at bounding box center [646, 264] width 1176 height 14
click at [695, 265] on div "No results found." at bounding box center [646, 264] width 1176 height 14
